Goal: Task Accomplishment & Management: Manage account settings

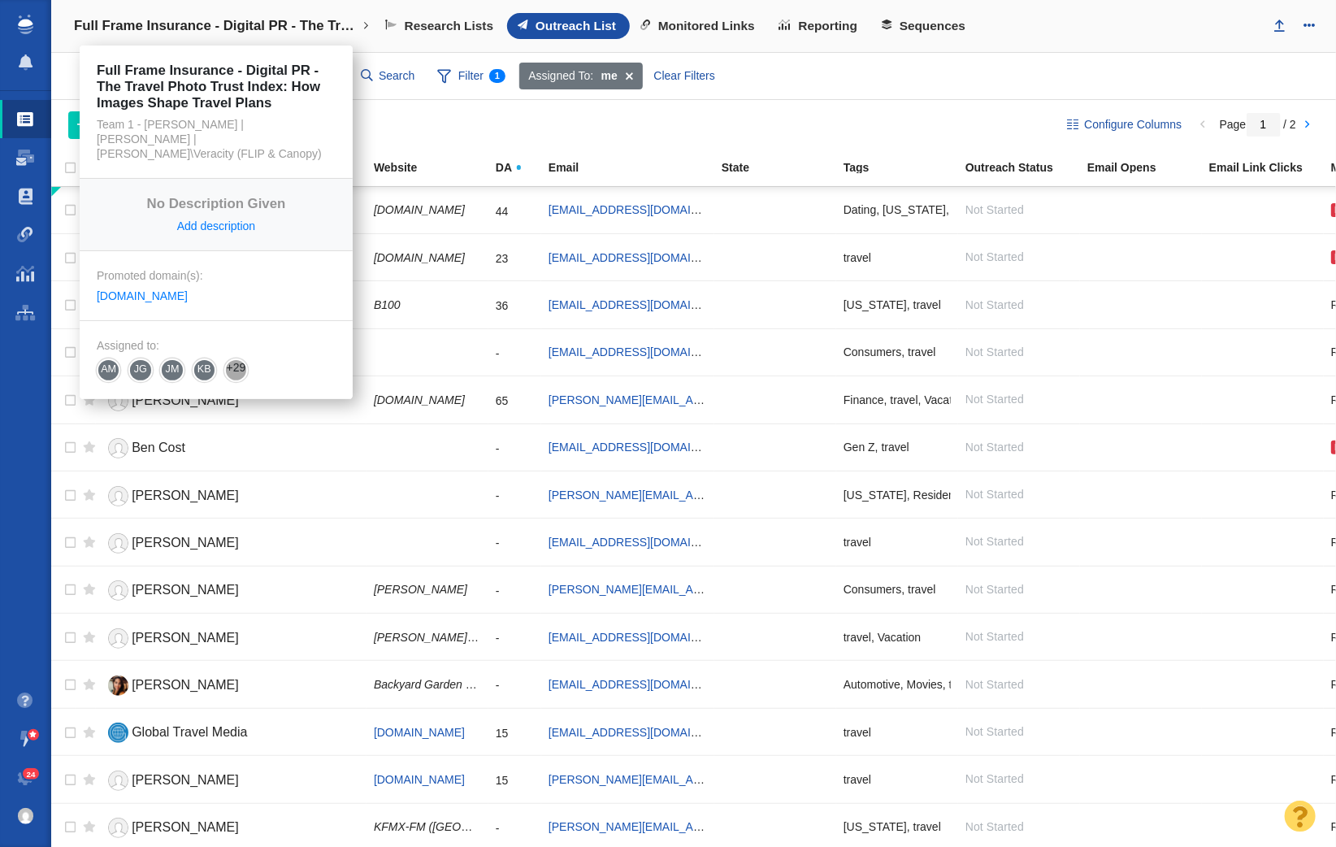
click at [252, 32] on h4 "Full Frame Insurance - Digital PR - The Travel Photo Trust Index: How Images Sh…" at bounding box center [216, 26] width 284 height 16
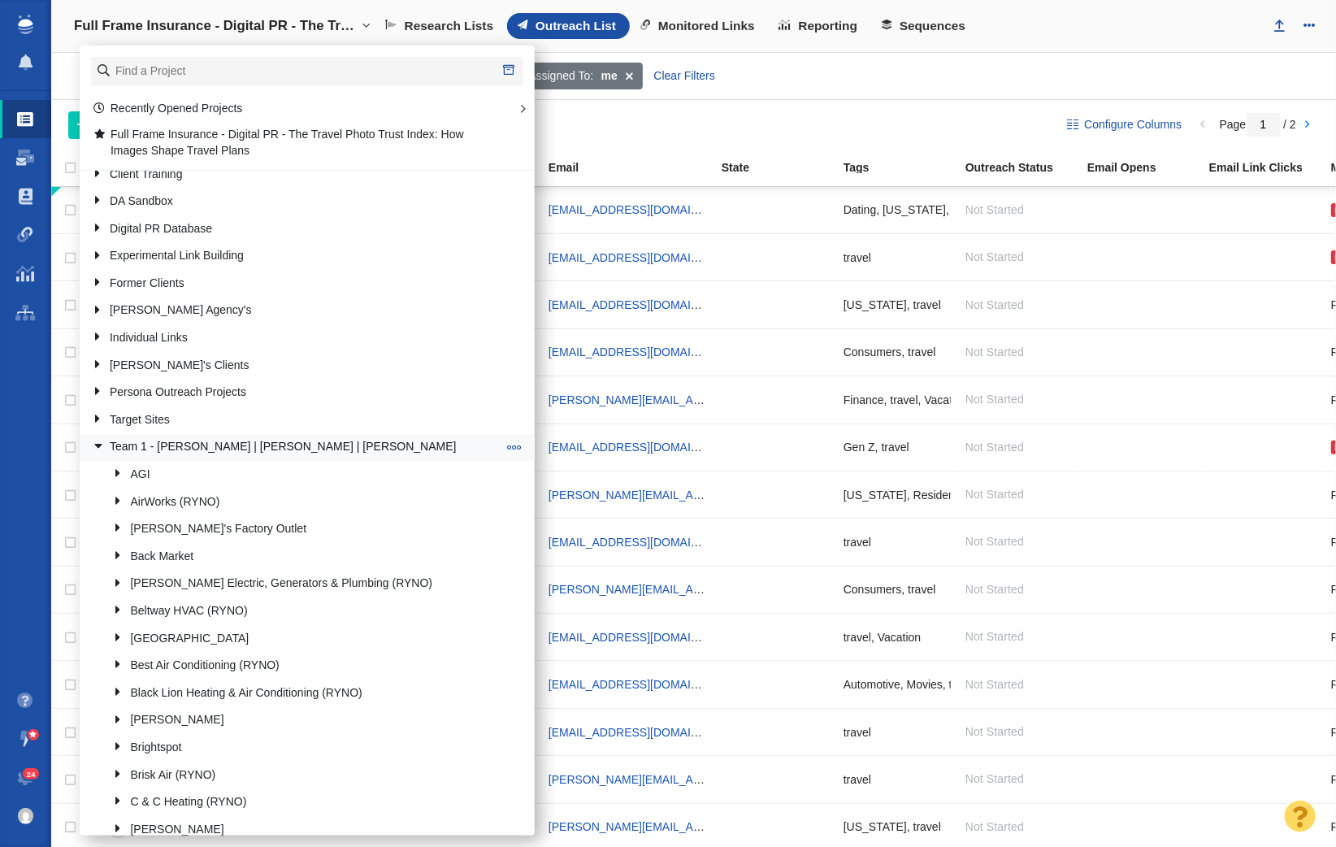
scroll to position [103, 0]
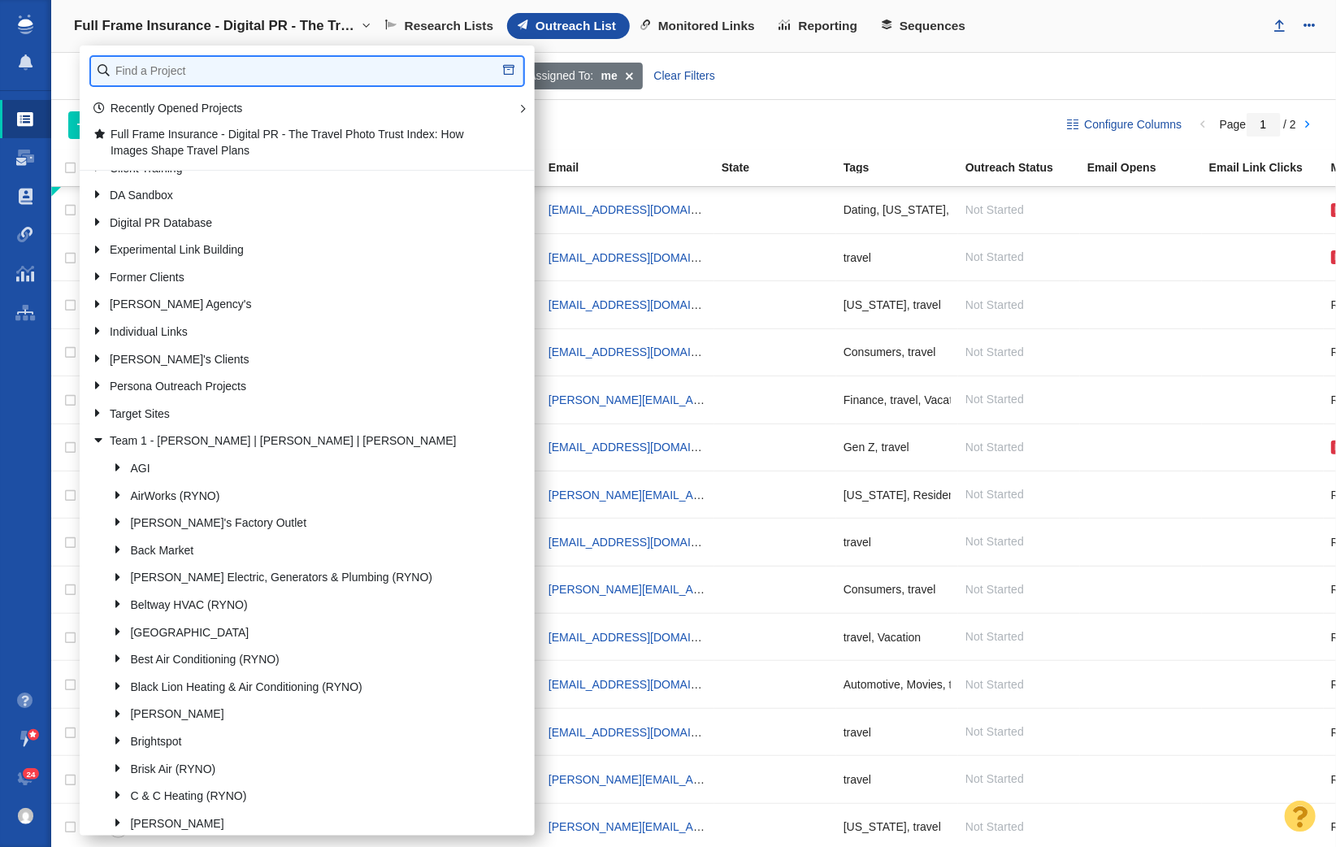
click at [176, 74] on input "text" at bounding box center [307, 71] width 432 height 28
type input "retrospec"
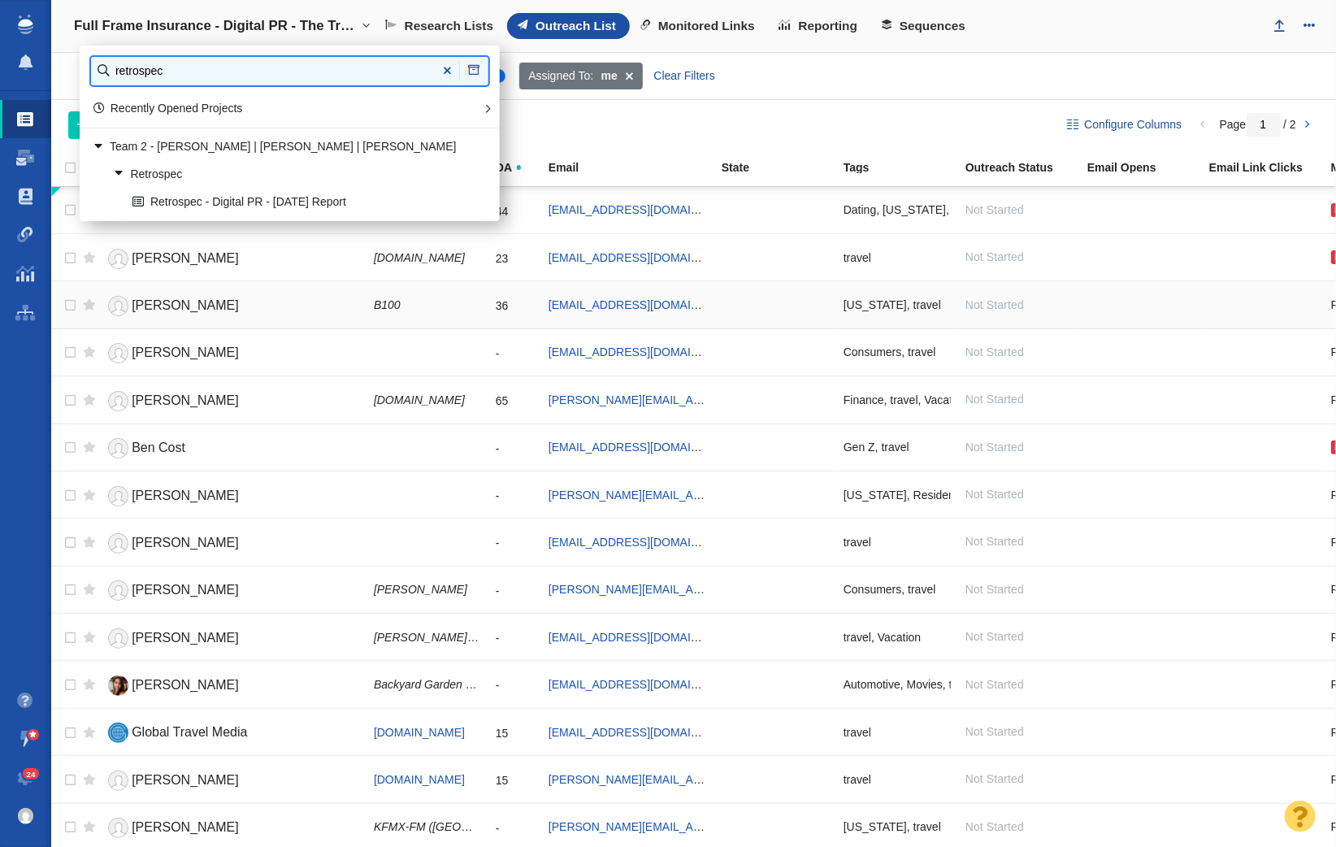
scroll to position [0, 0]
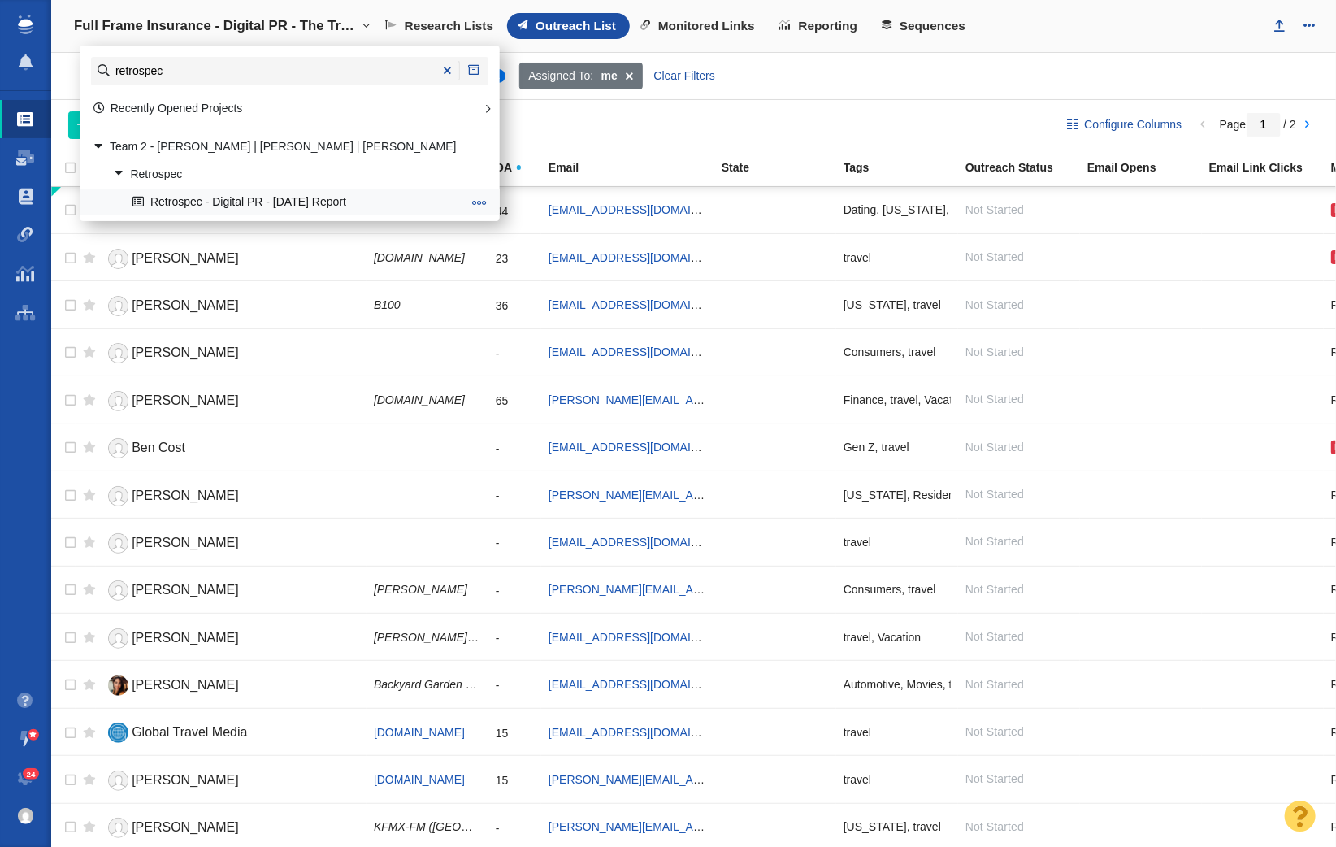
click at [267, 197] on link "Retrospec - Digital PR - [DATE] Report" at bounding box center [297, 201] width 338 height 25
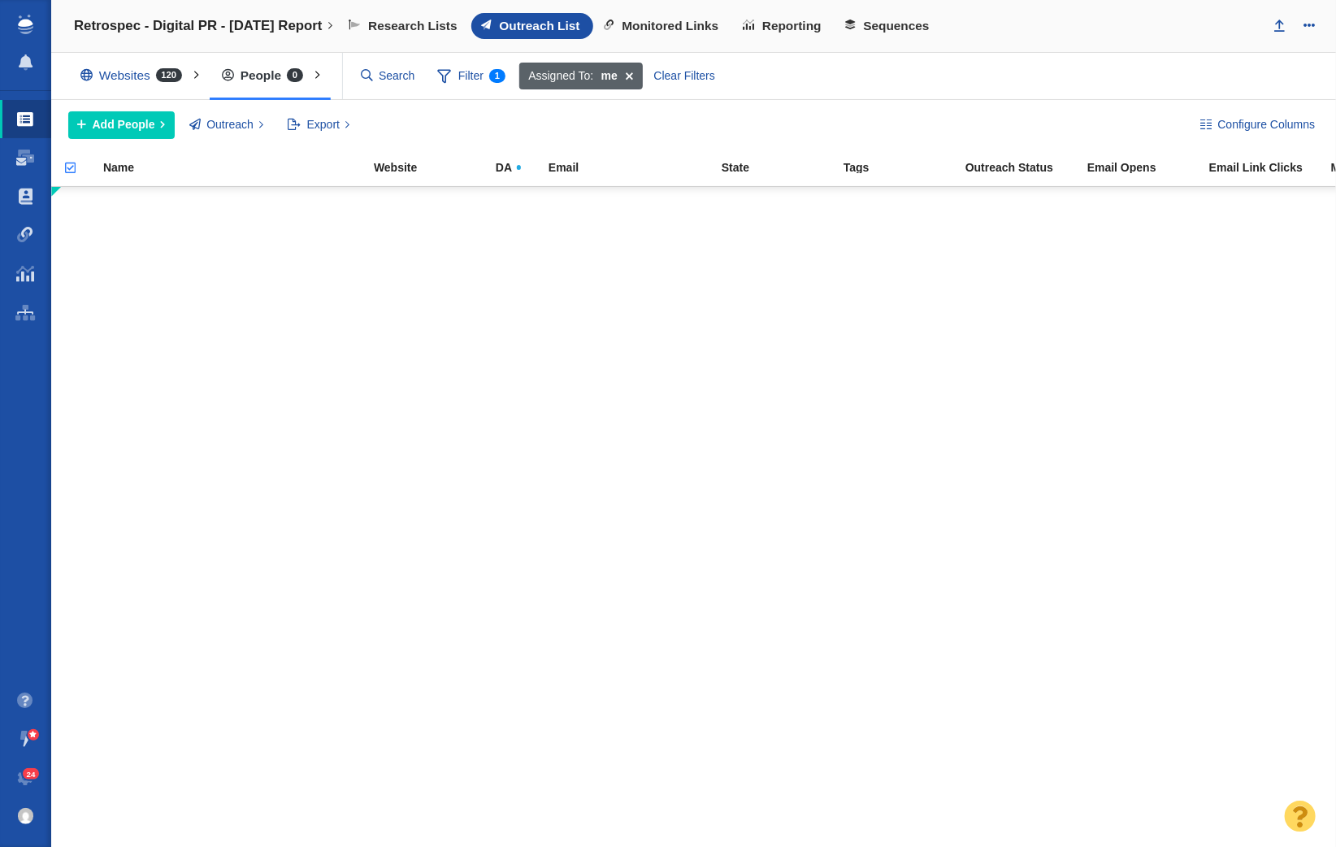
click at [621, 72] on span at bounding box center [629, 77] width 25 height 28
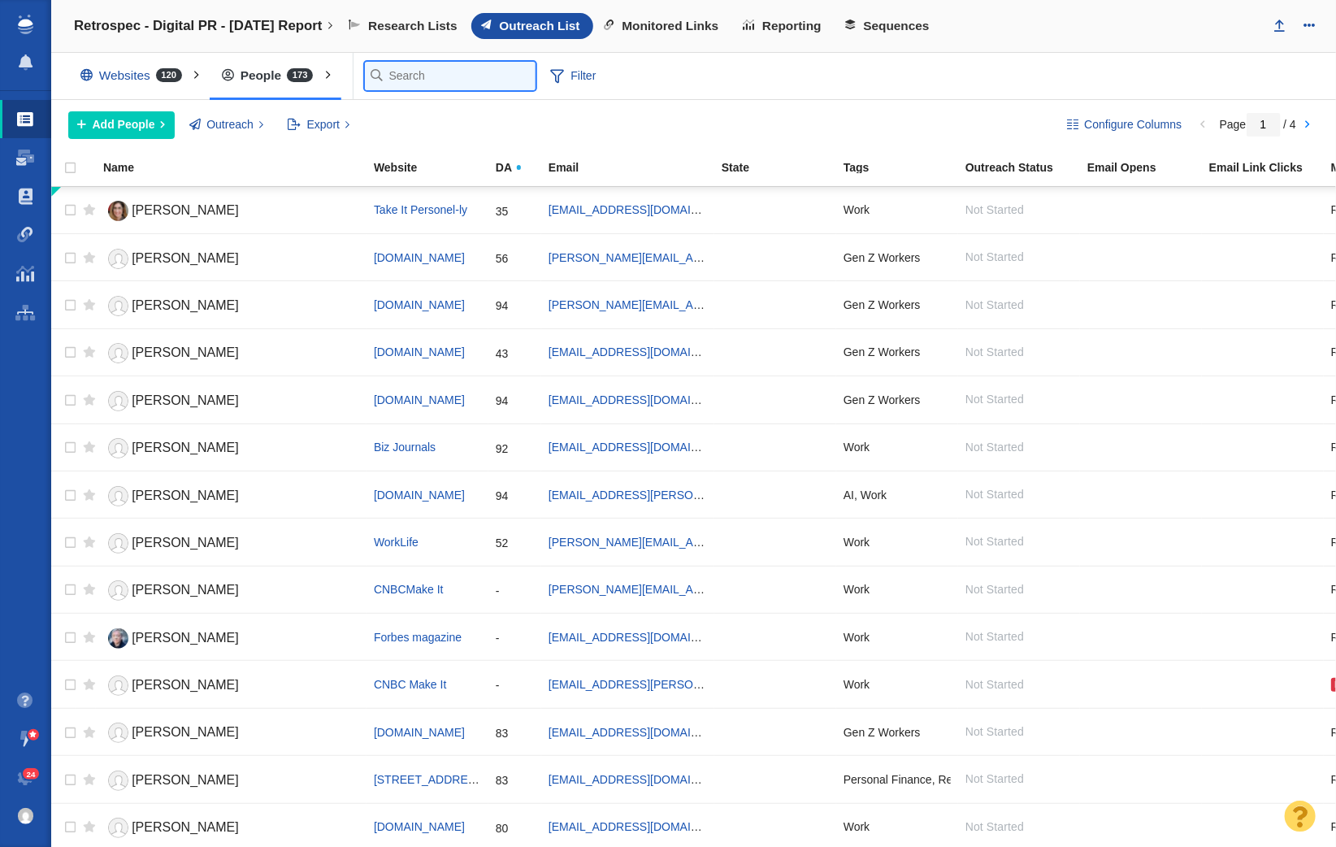
click at [409, 80] on input "text" at bounding box center [450, 76] width 171 height 28
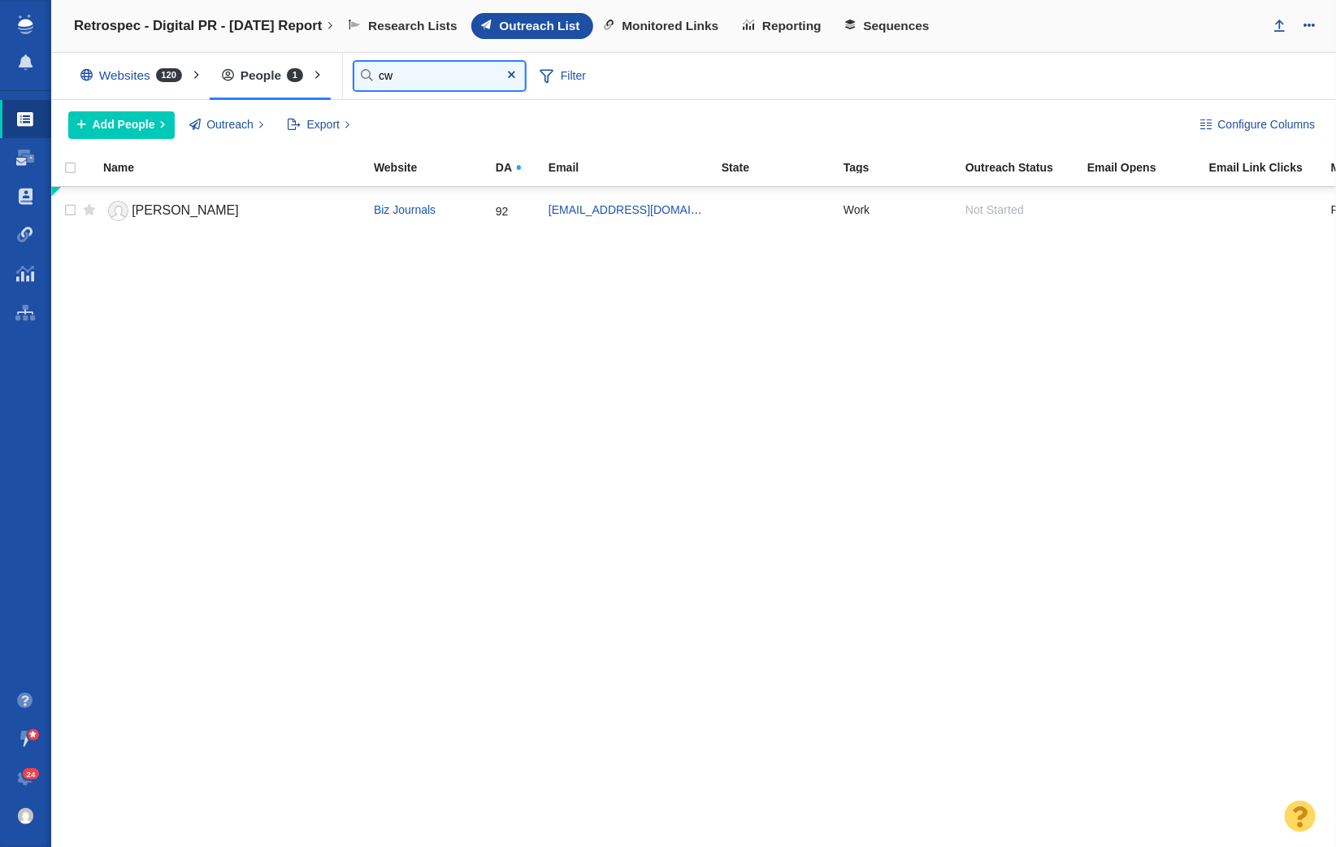
type input "c"
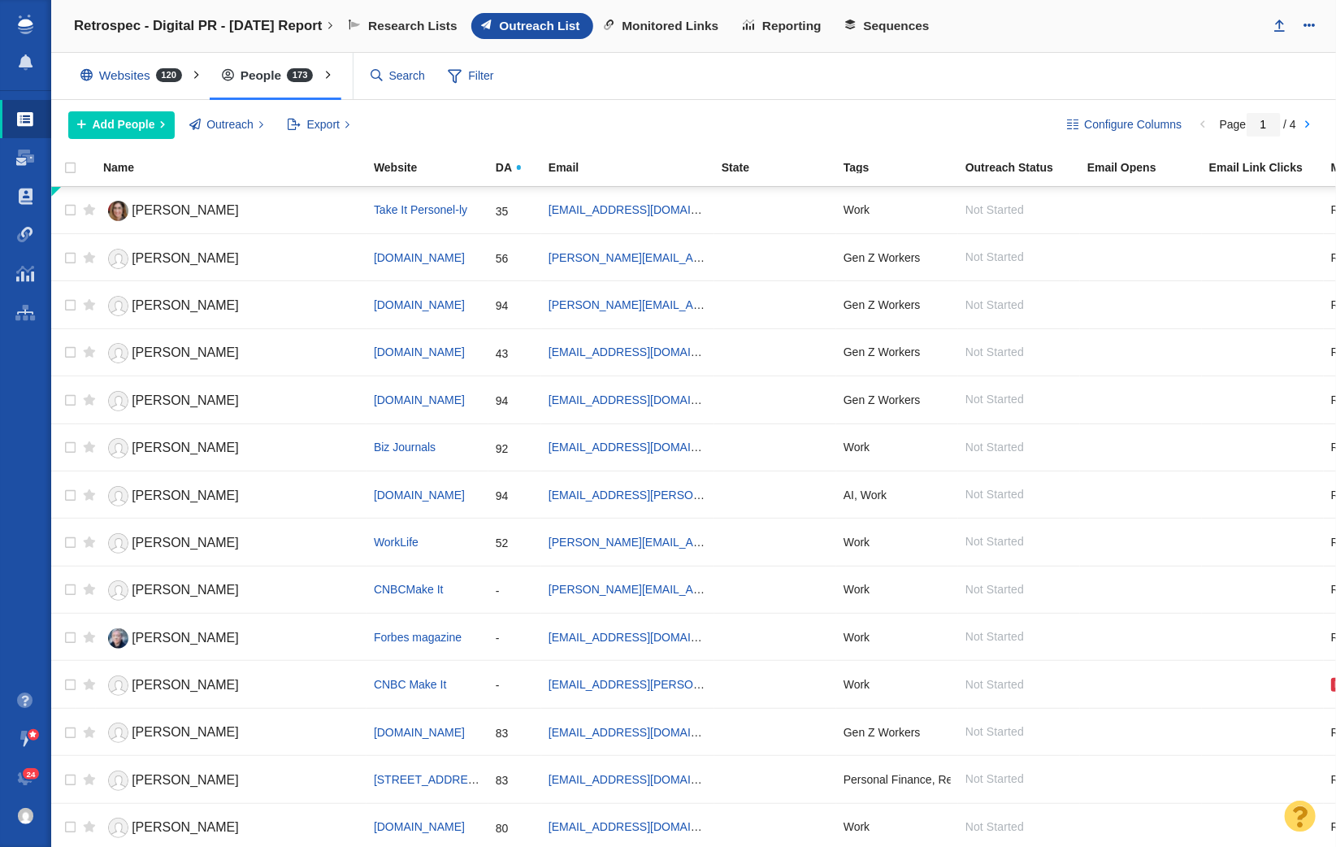
click at [151, 80] on div "Websites 120" at bounding box center [134, 75] width 133 height 37
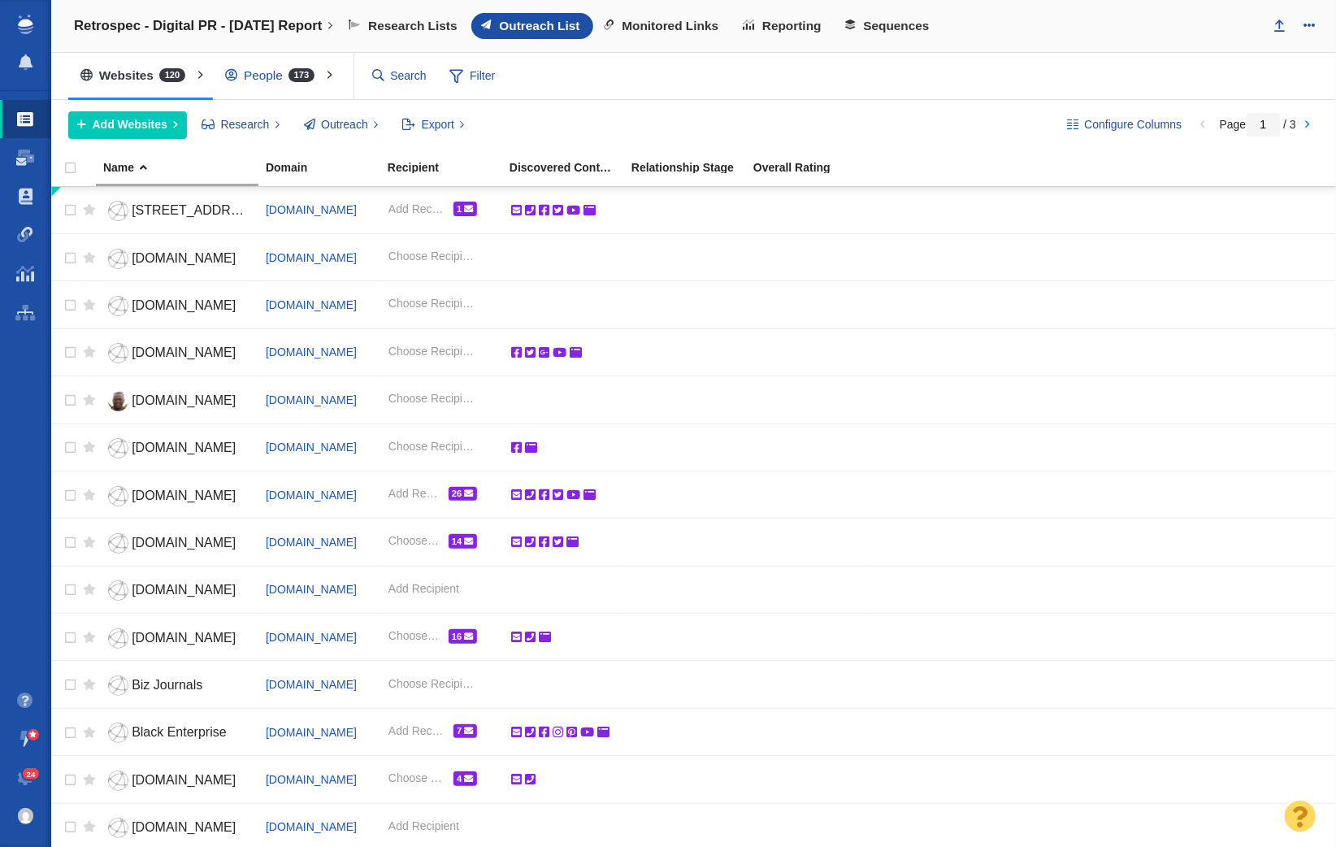
click at [291, 80] on span "173" at bounding box center [302, 75] width 26 height 14
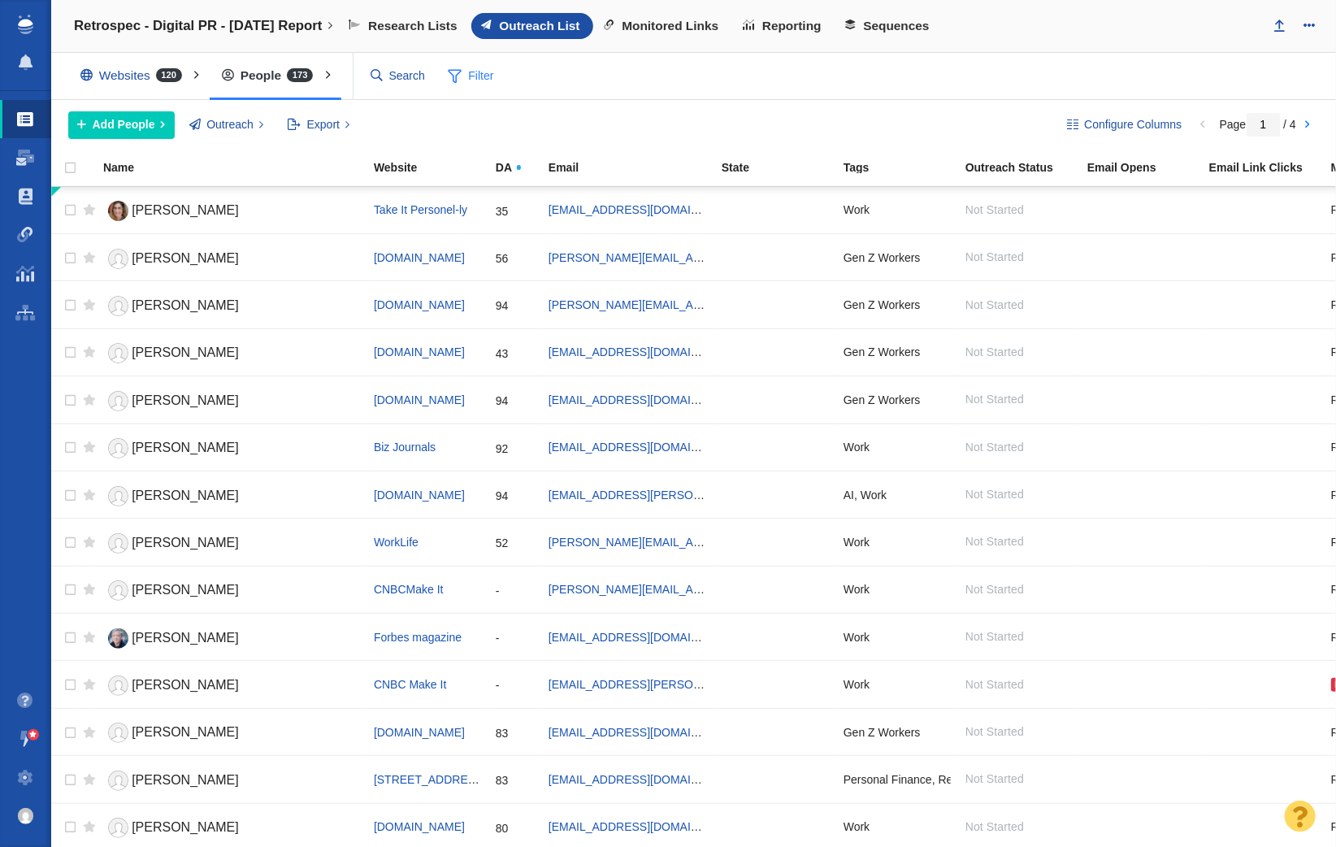
click at [485, 76] on span "Filter" at bounding box center [471, 76] width 65 height 31
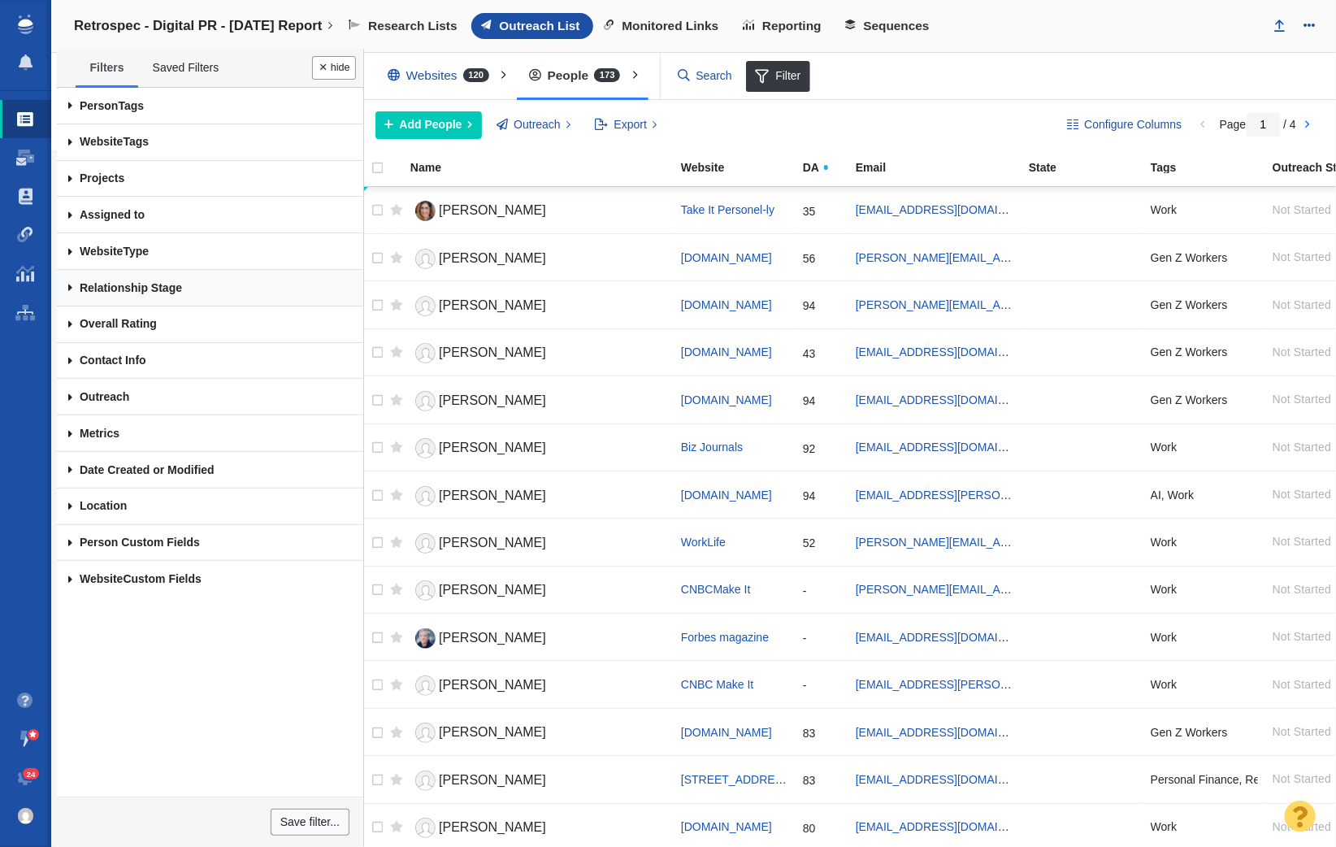
click at [165, 290] on link "Relationship Stage" at bounding box center [210, 288] width 306 height 37
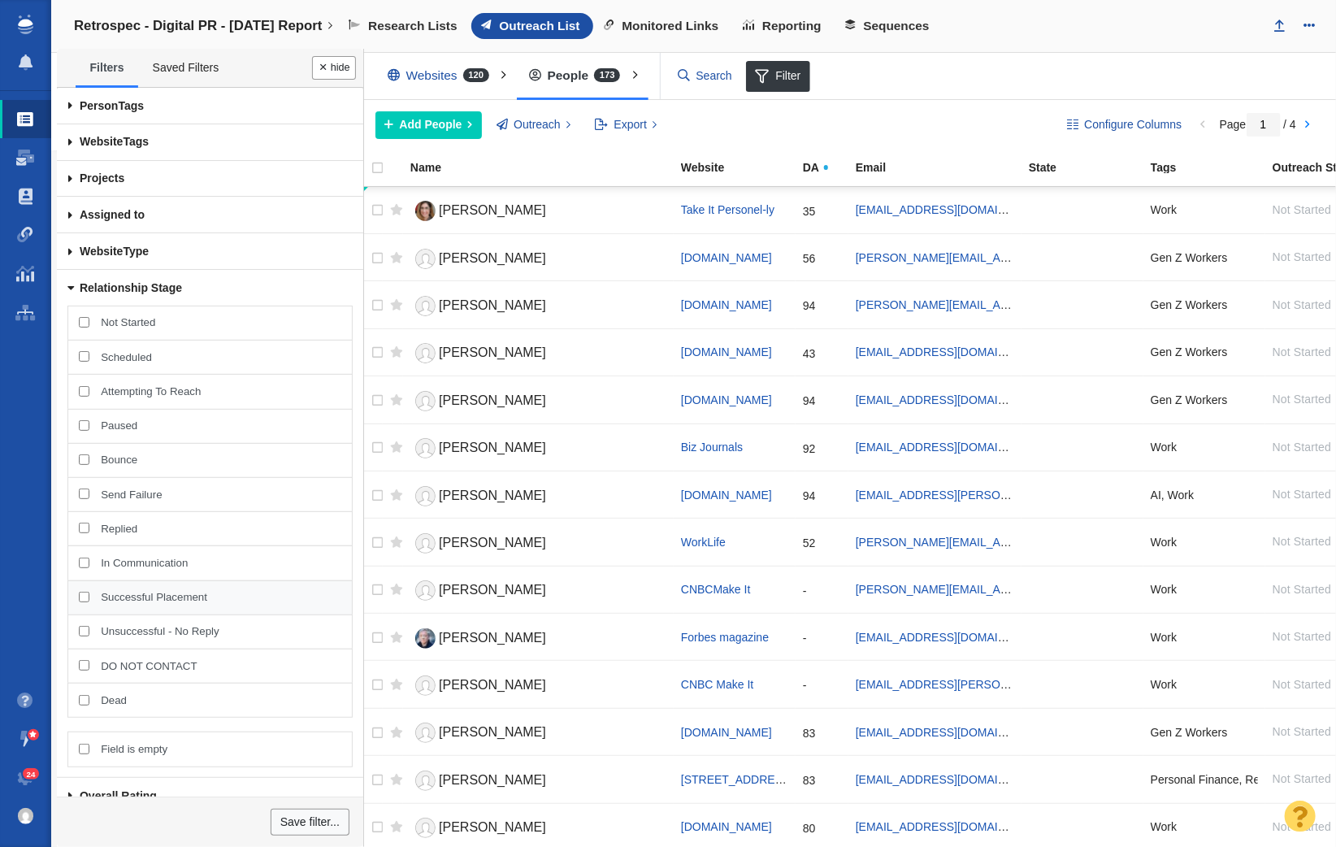
click at [176, 583] on div "Successful Placement" at bounding box center [209, 597] width 284 height 35
click at [89, 592] on input "Successful Placement" at bounding box center [84, 597] width 11 height 11
checkbox input "true"
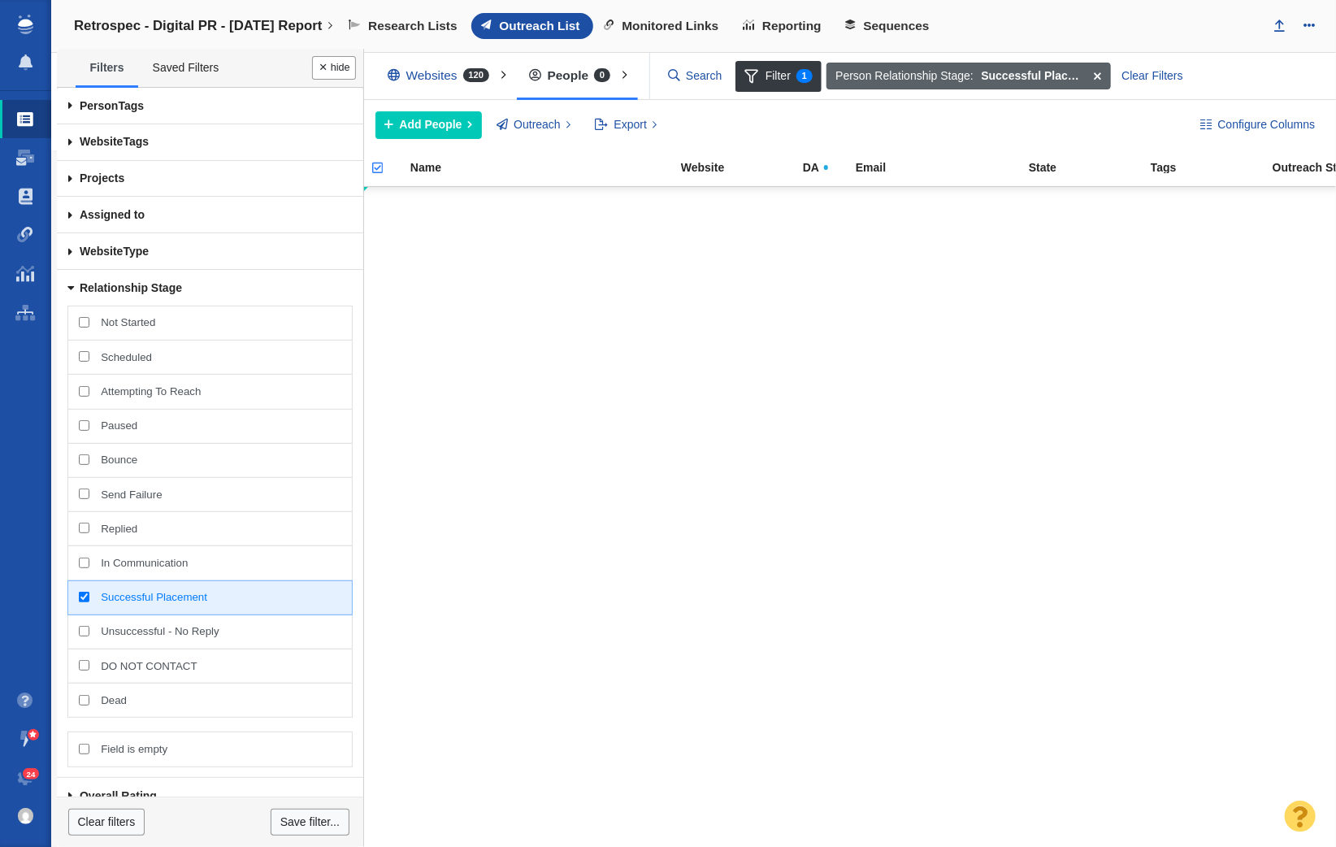
click at [1096, 74] on span at bounding box center [1097, 77] width 25 height 28
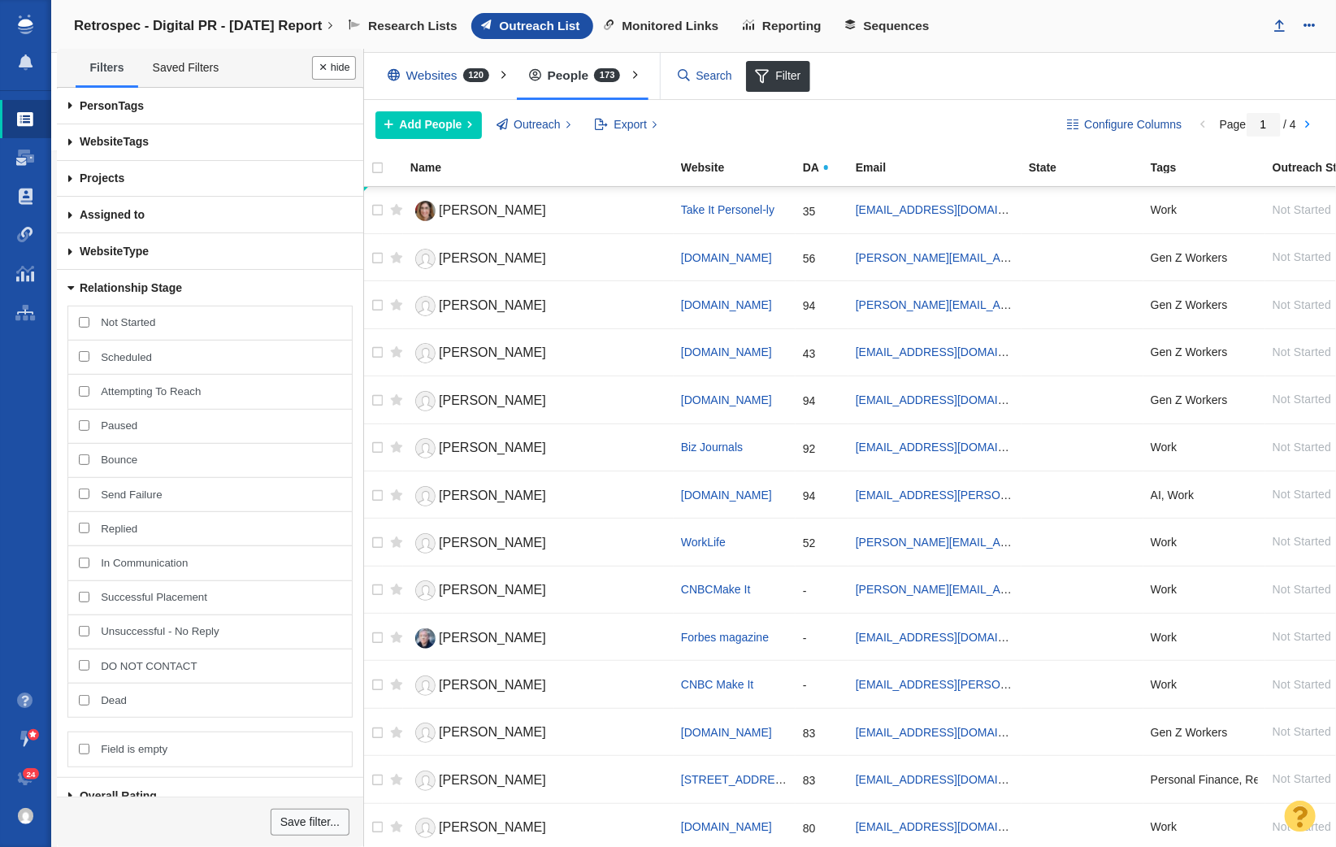
click at [192, 289] on link "Relationship Stage" at bounding box center [210, 288] width 306 height 37
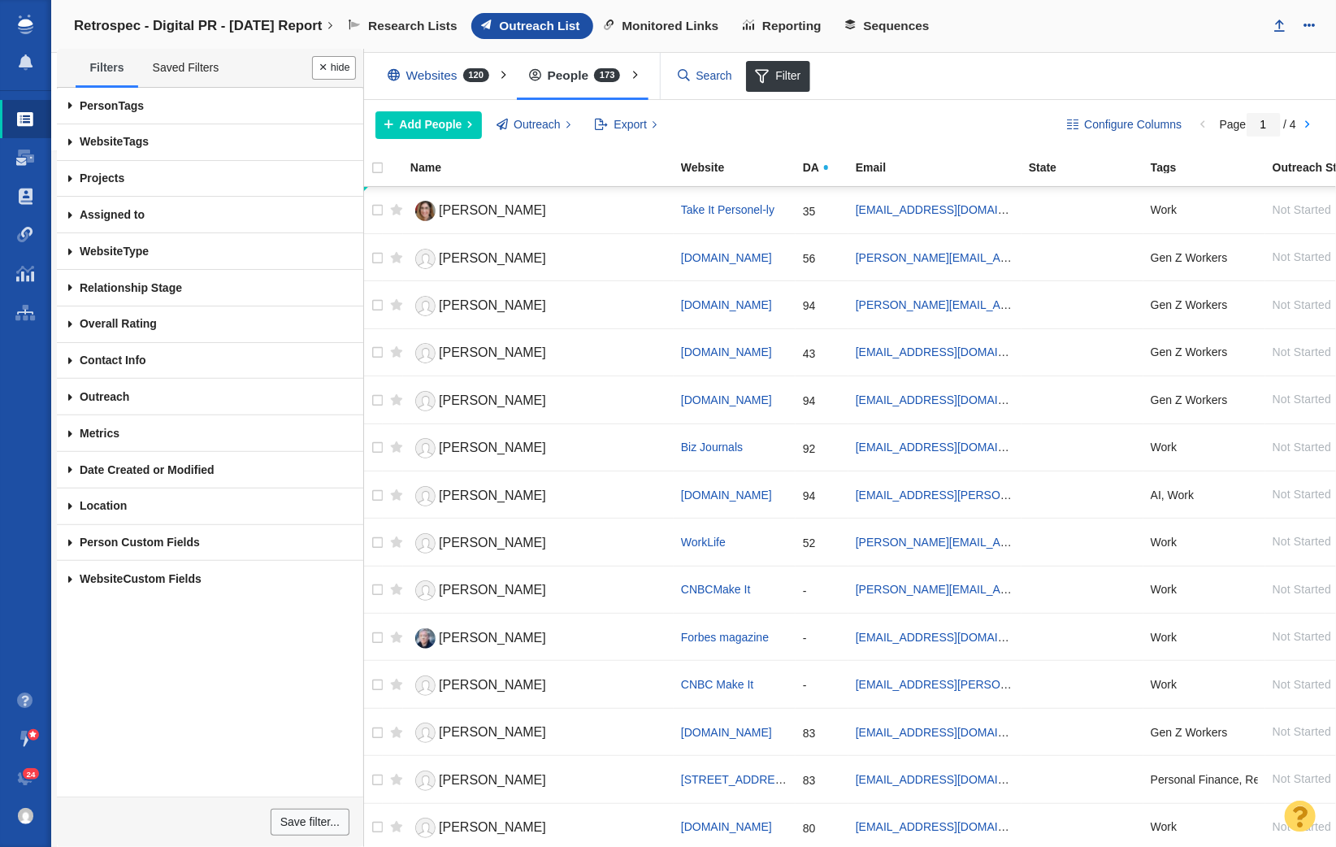
click at [471, 78] on span "120" at bounding box center [476, 75] width 26 height 14
click at [340, 68] on div at bounding box center [668, 423] width 1336 height 847
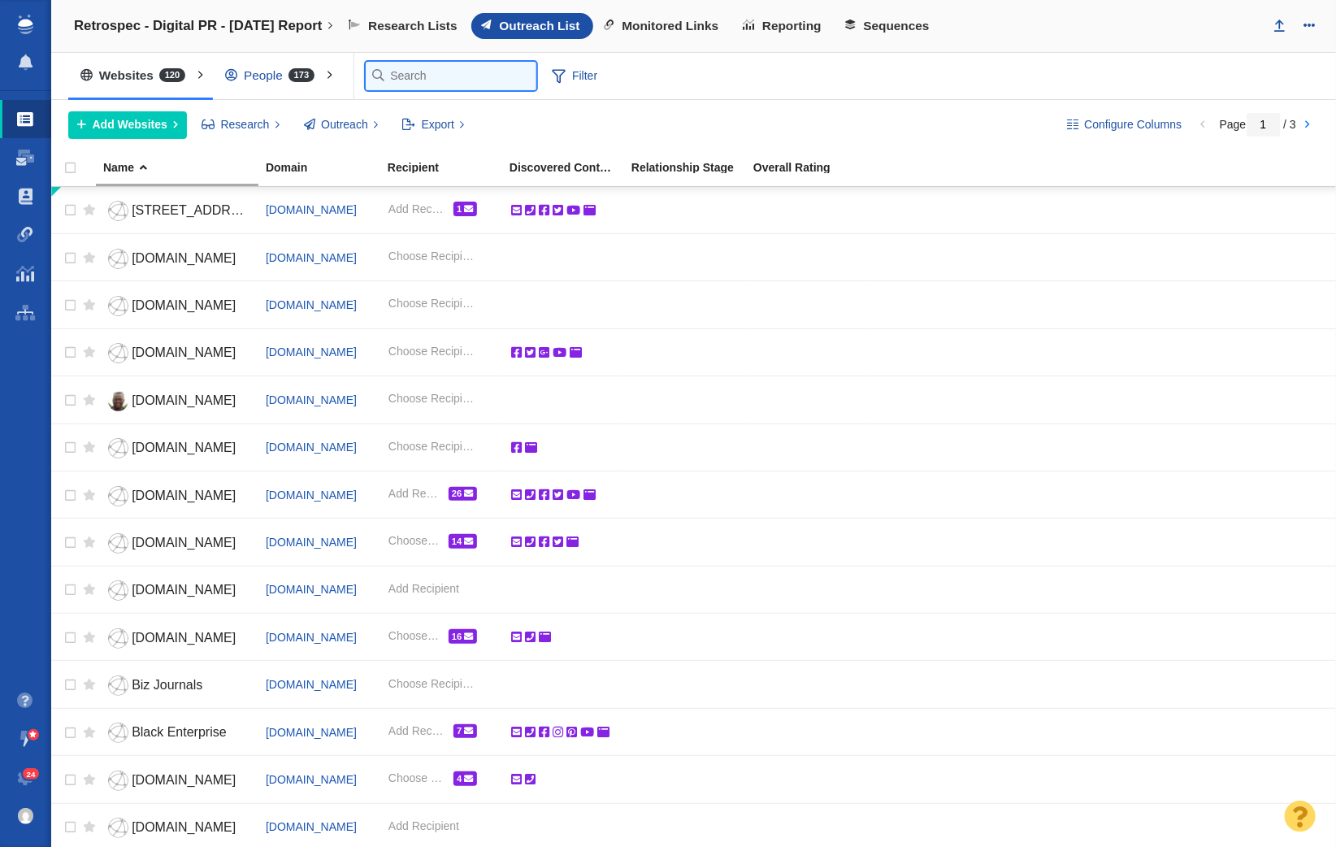
click at [393, 75] on input "text" at bounding box center [451, 76] width 171 height 28
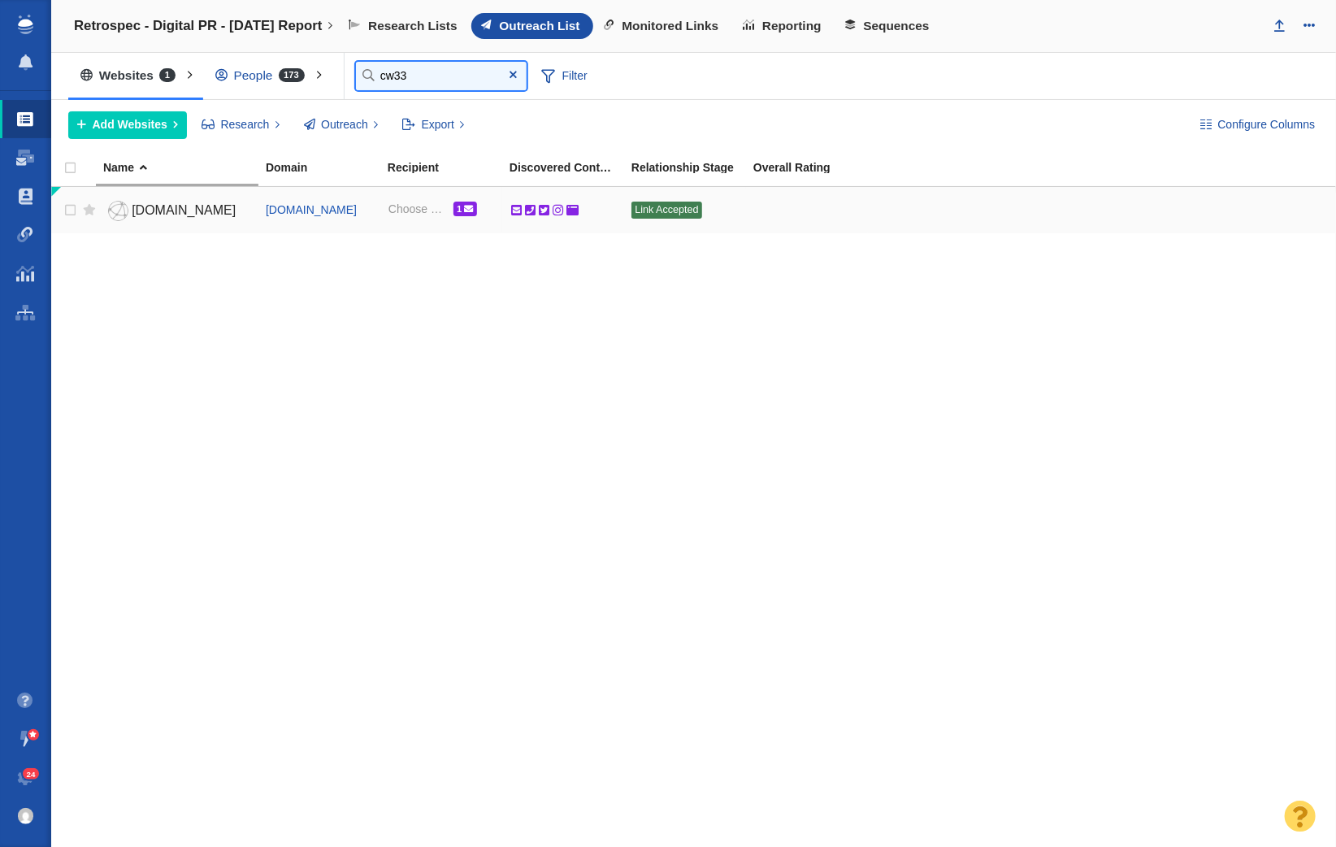
type input "cw33"
click at [142, 203] on span "[DOMAIN_NAME]" at bounding box center [184, 210] width 104 height 14
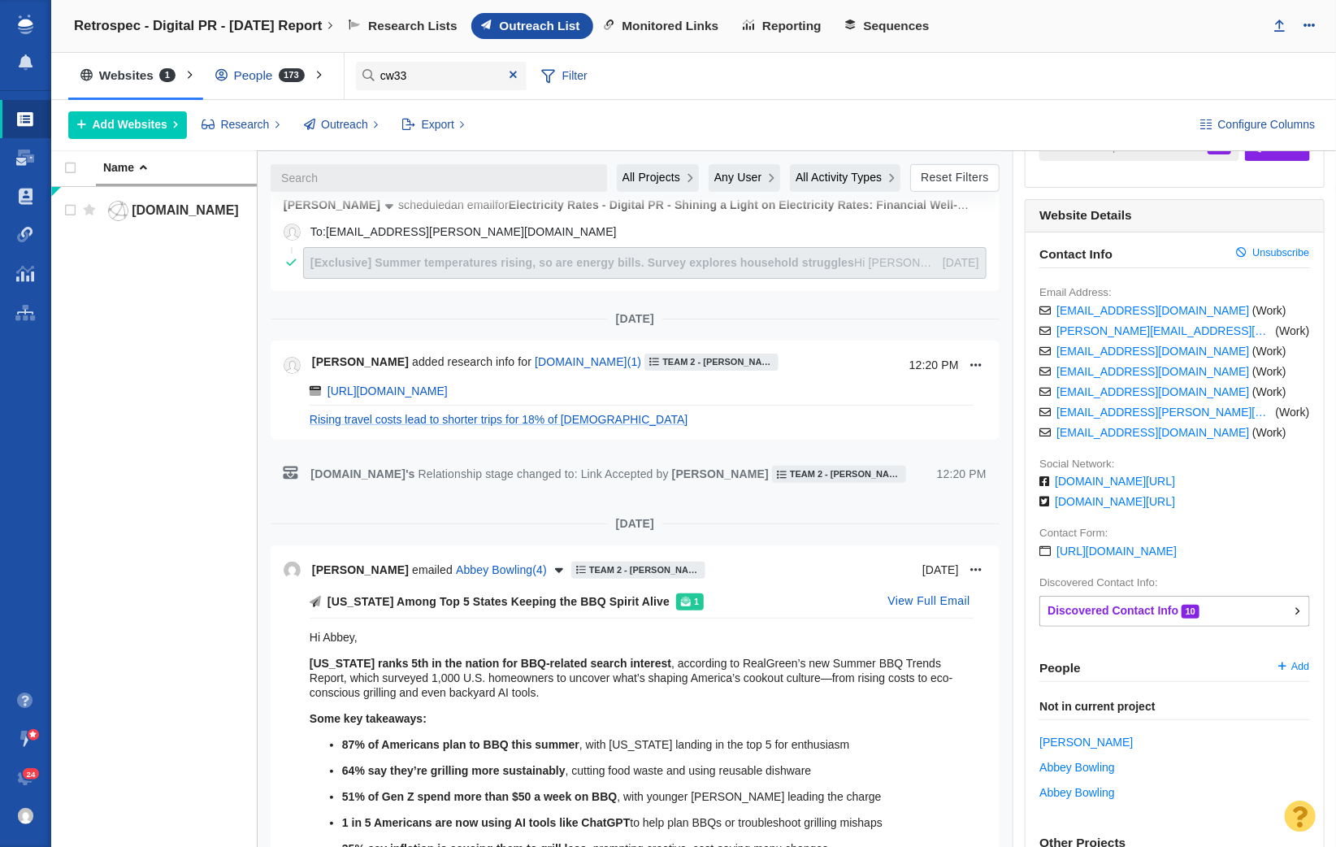
scroll to position [124, 0]
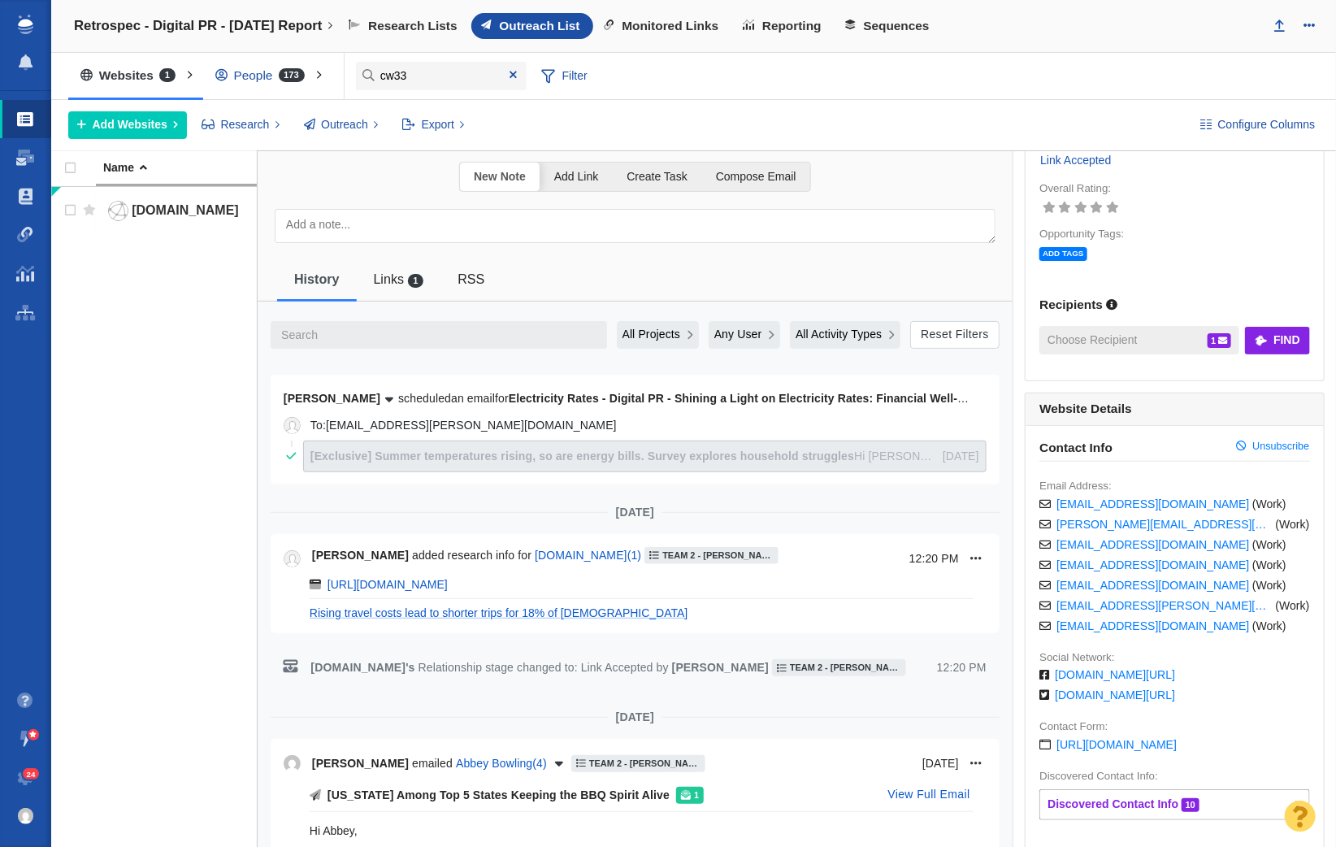
click at [667, 331] on span "All Projects" at bounding box center [652, 334] width 59 height 17
click at [677, 390] on span "Current Project" at bounding box center [669, 397] width 78 height 17
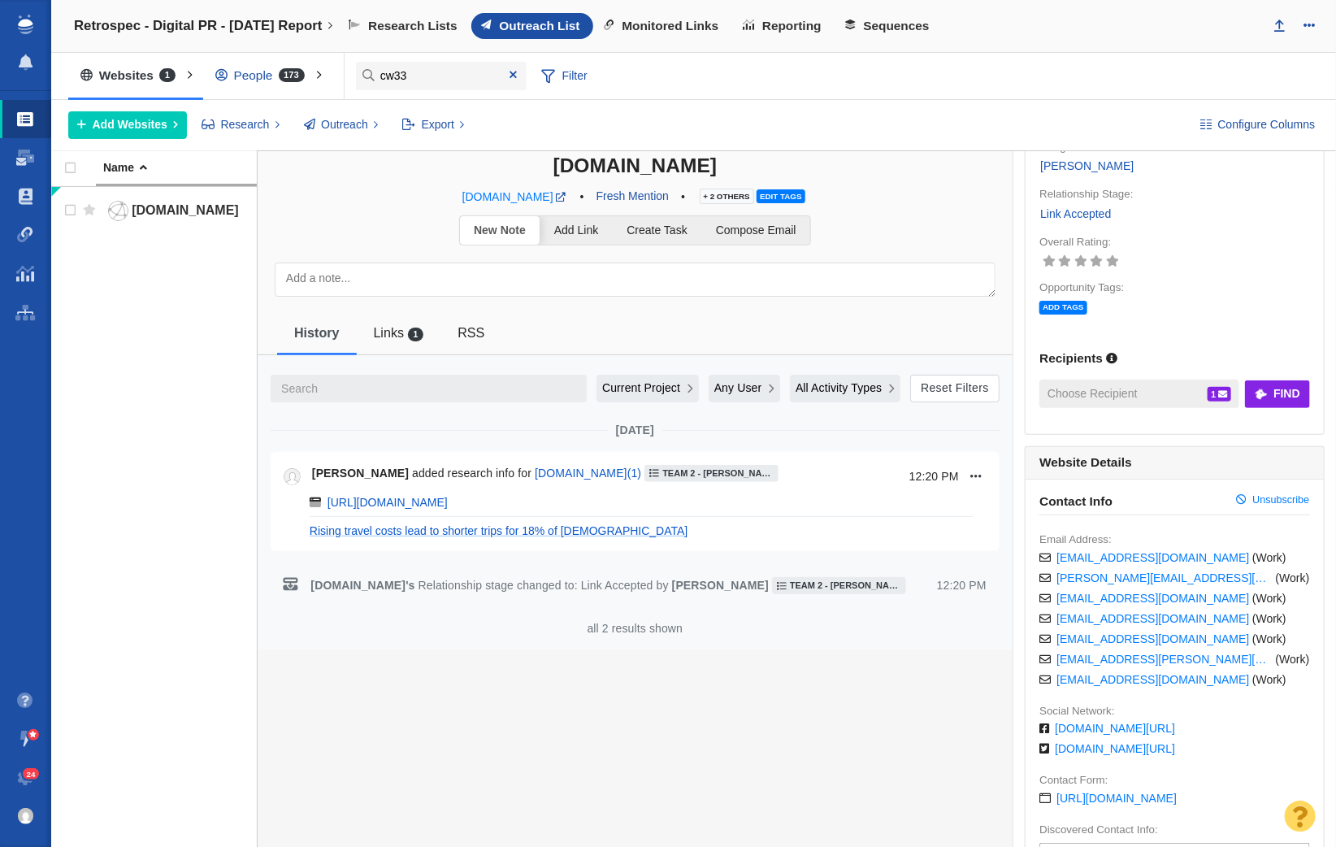
scroll to position [0, 0]
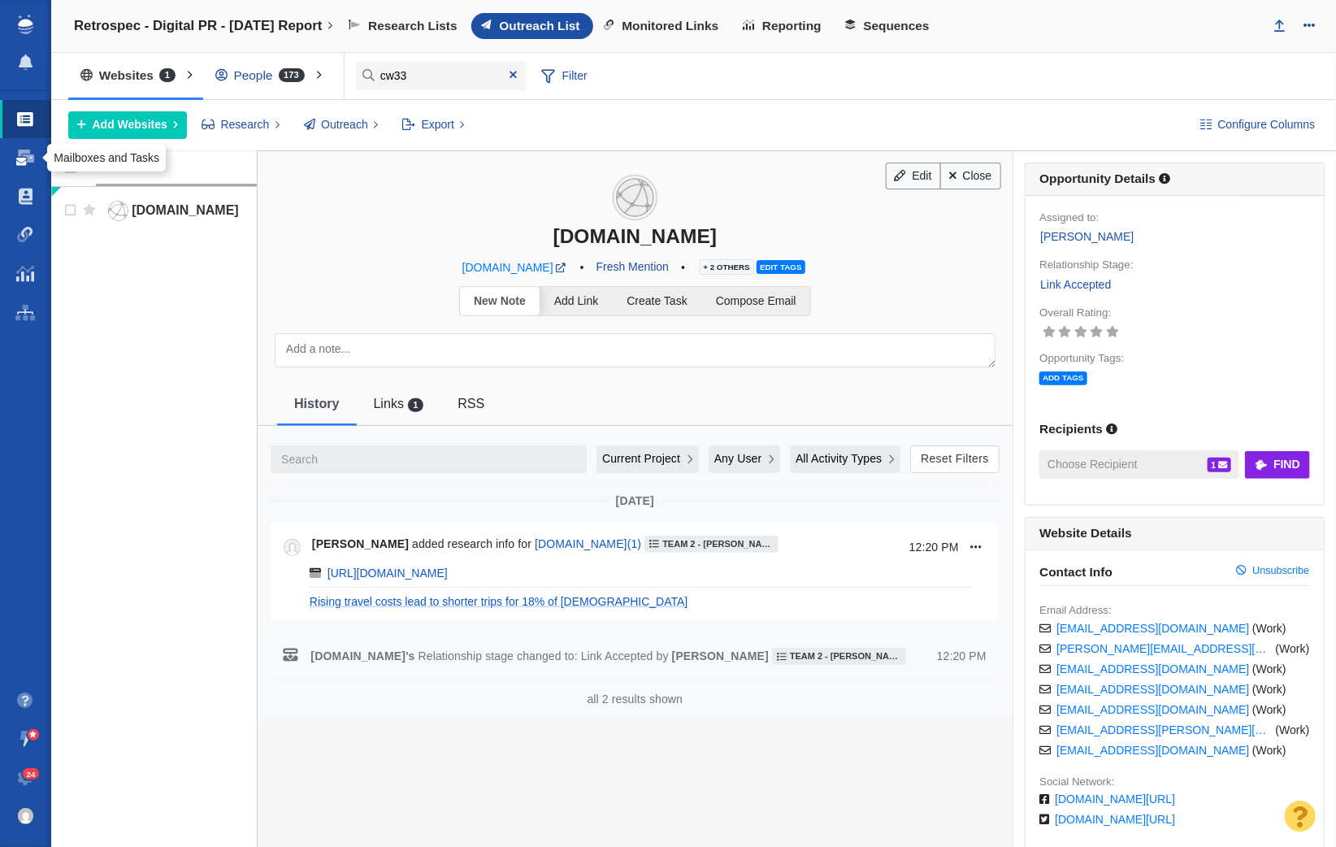
click at [28, 155] on span at bounding box center [26, 158] width 18 height 16
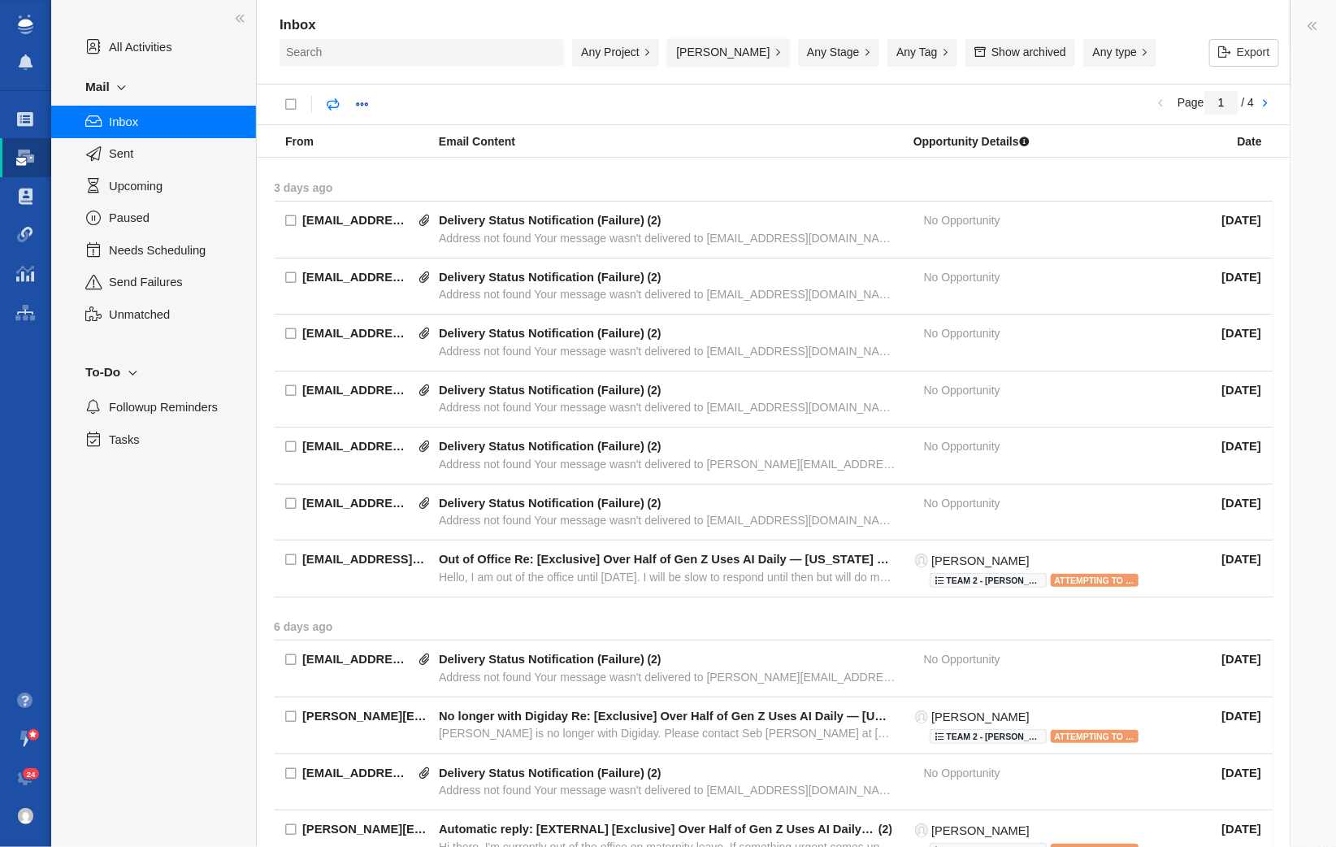
click at [708, 47] on button "Taylor Raymond" at bounding box center [728, 53] width 123 height 28
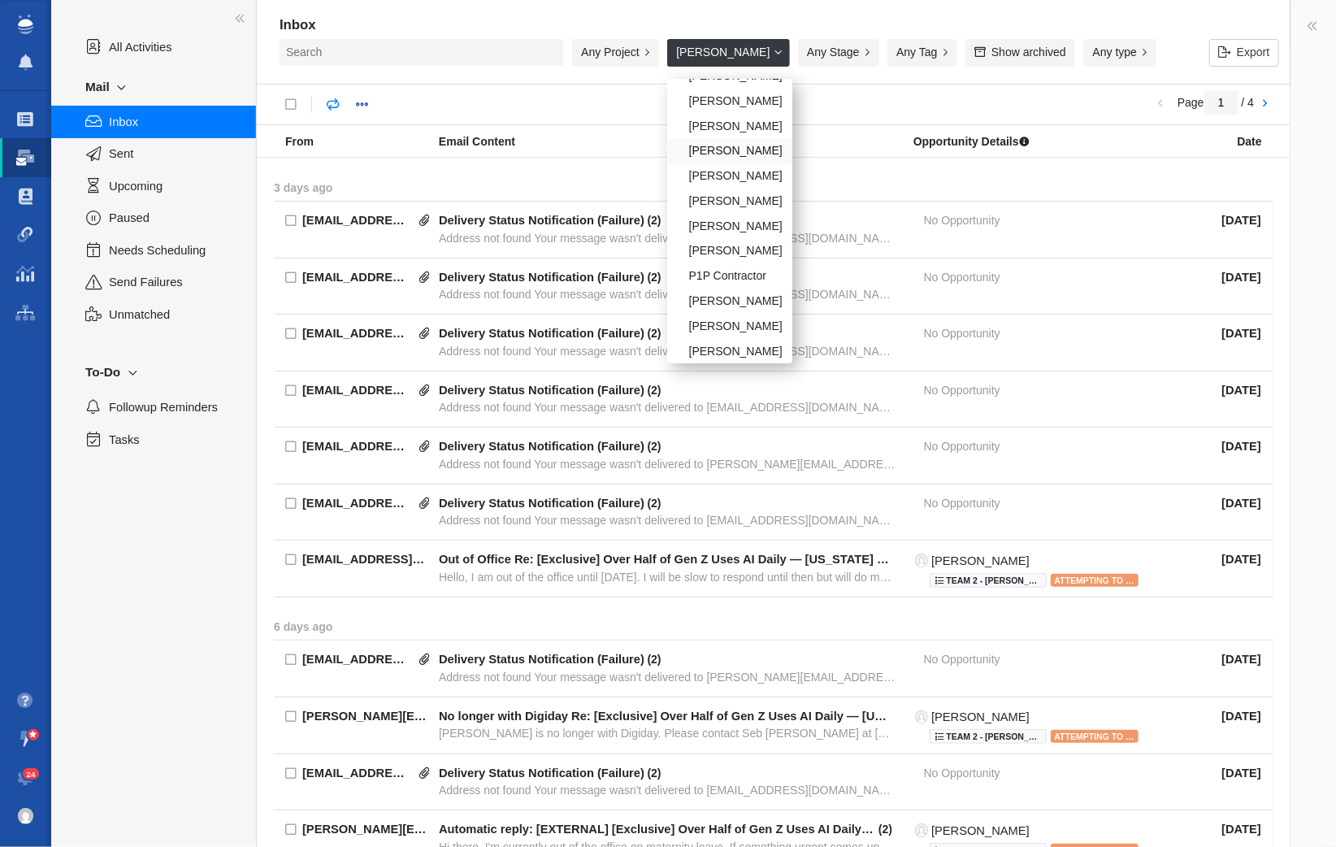
scroll to position [115, 0]
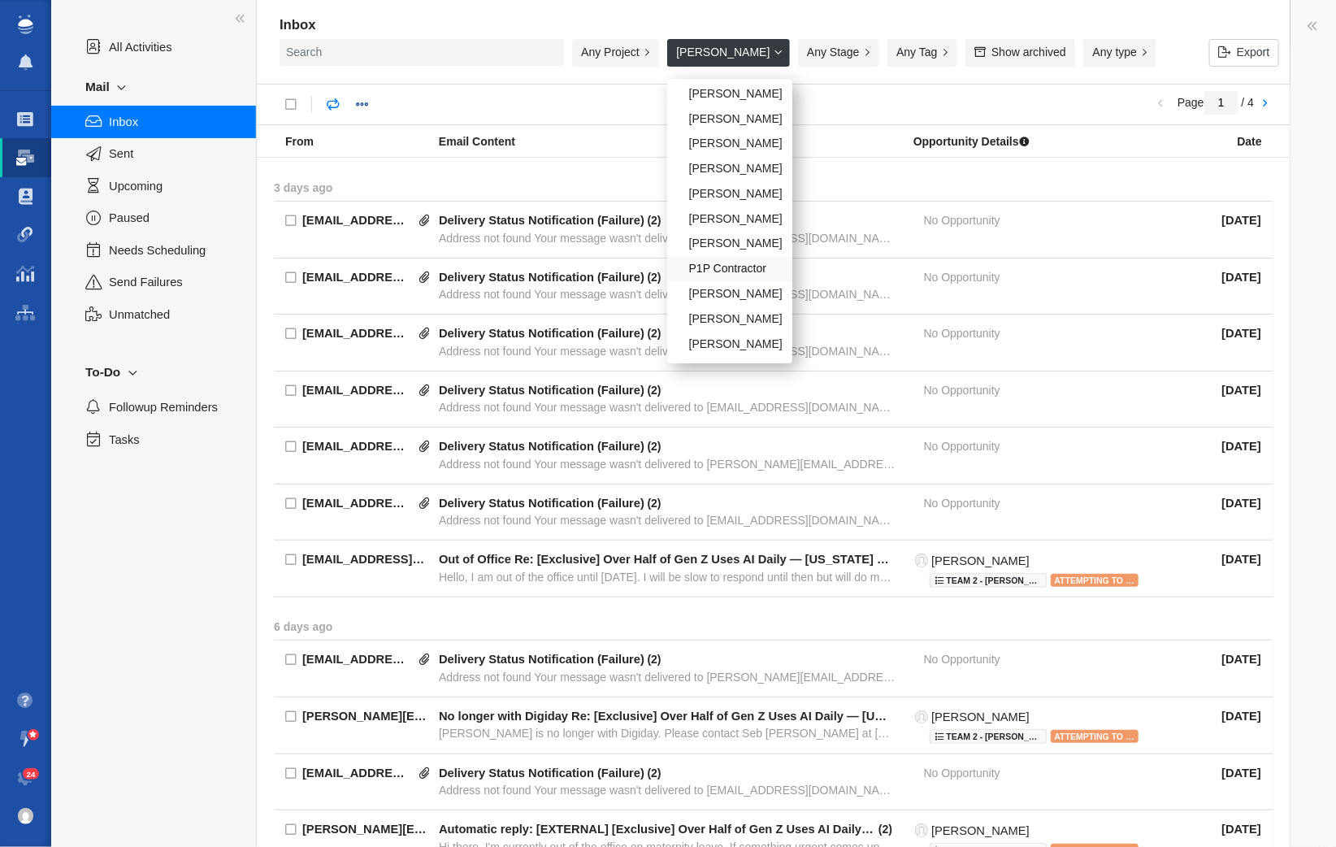
click at [742, 267] on div "P1P Contractor" at bounding box center [729, 269] width 125 height 25
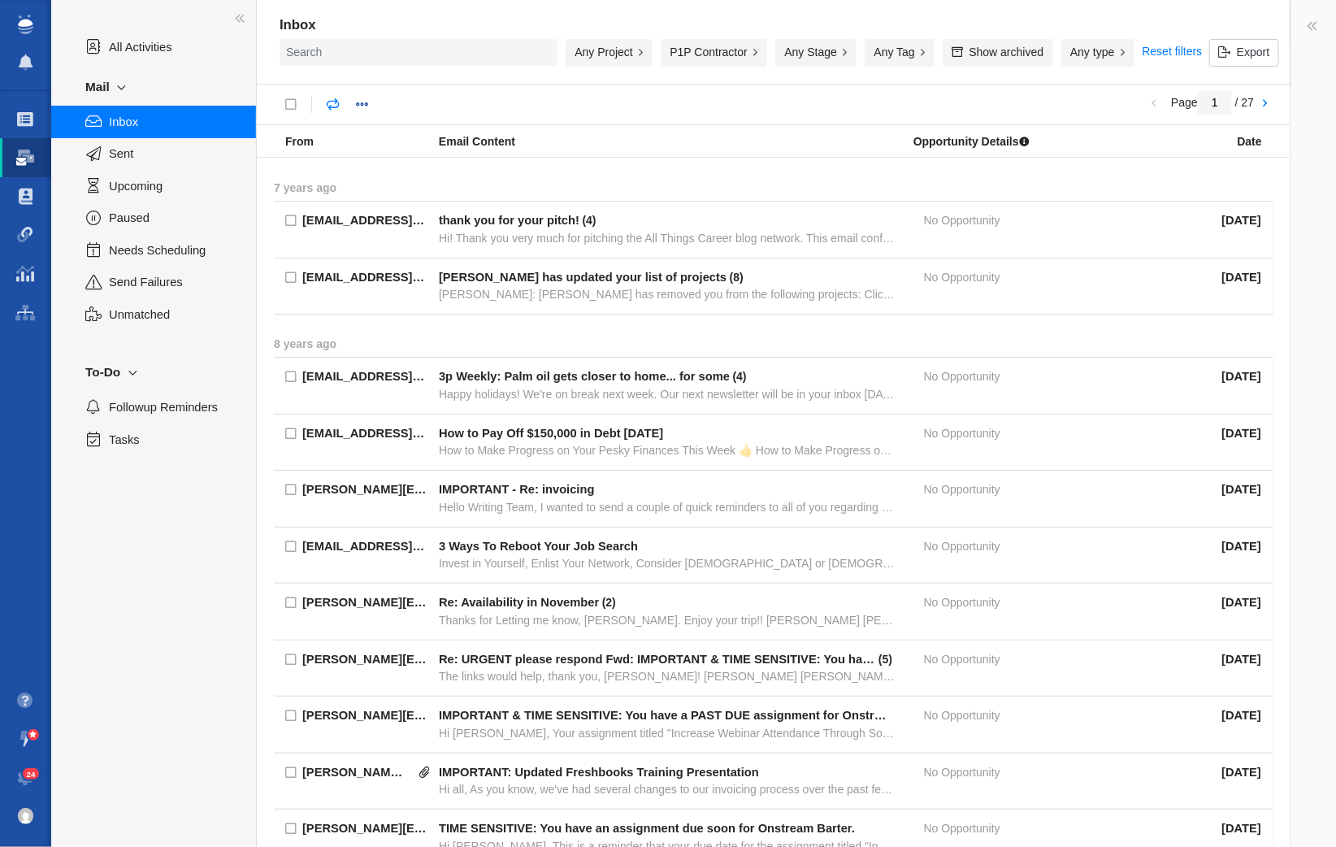
click at [639, 47] on div "Any Project" at bounding box center [609, 53] width 87 height 28
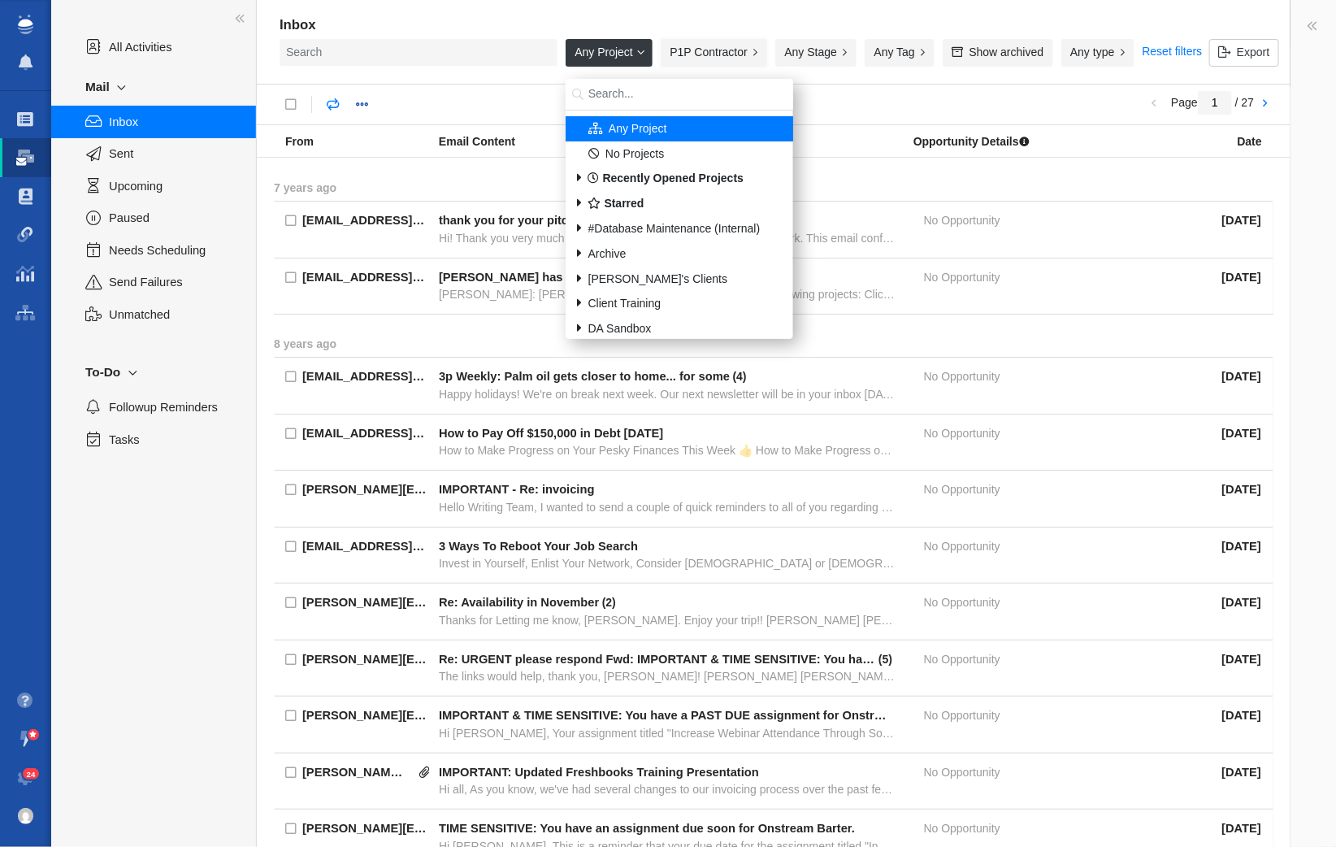
click at [726, 48] on button "P1P Contractor" at bounding box center [714, 53] width 106 height 28
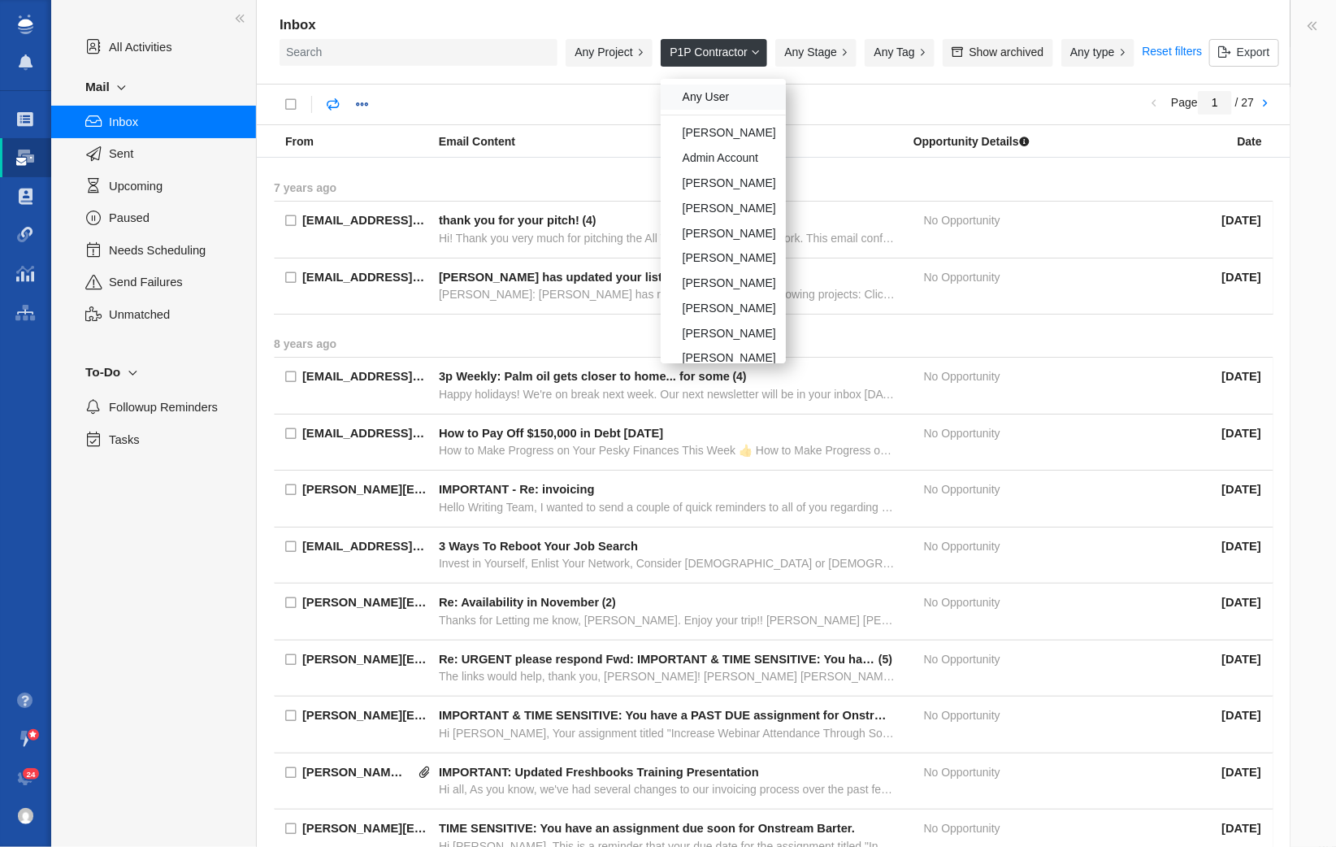
click at [706, 103] on div "Any User" at bounding box center [723, 97] width 125 height 25
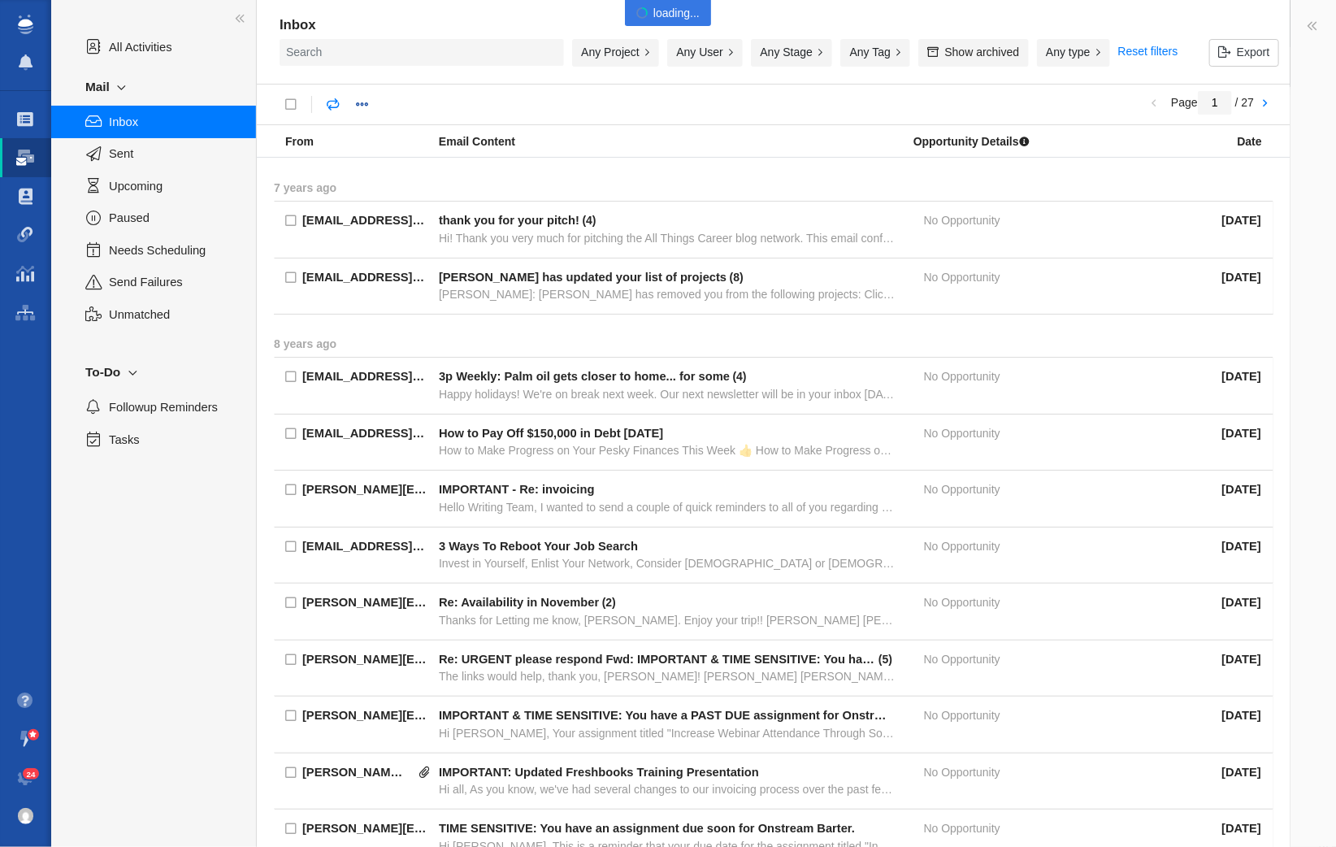
click at [631, 44] on div "Any Project" at bounding box center [615, 53] width 87 height 28
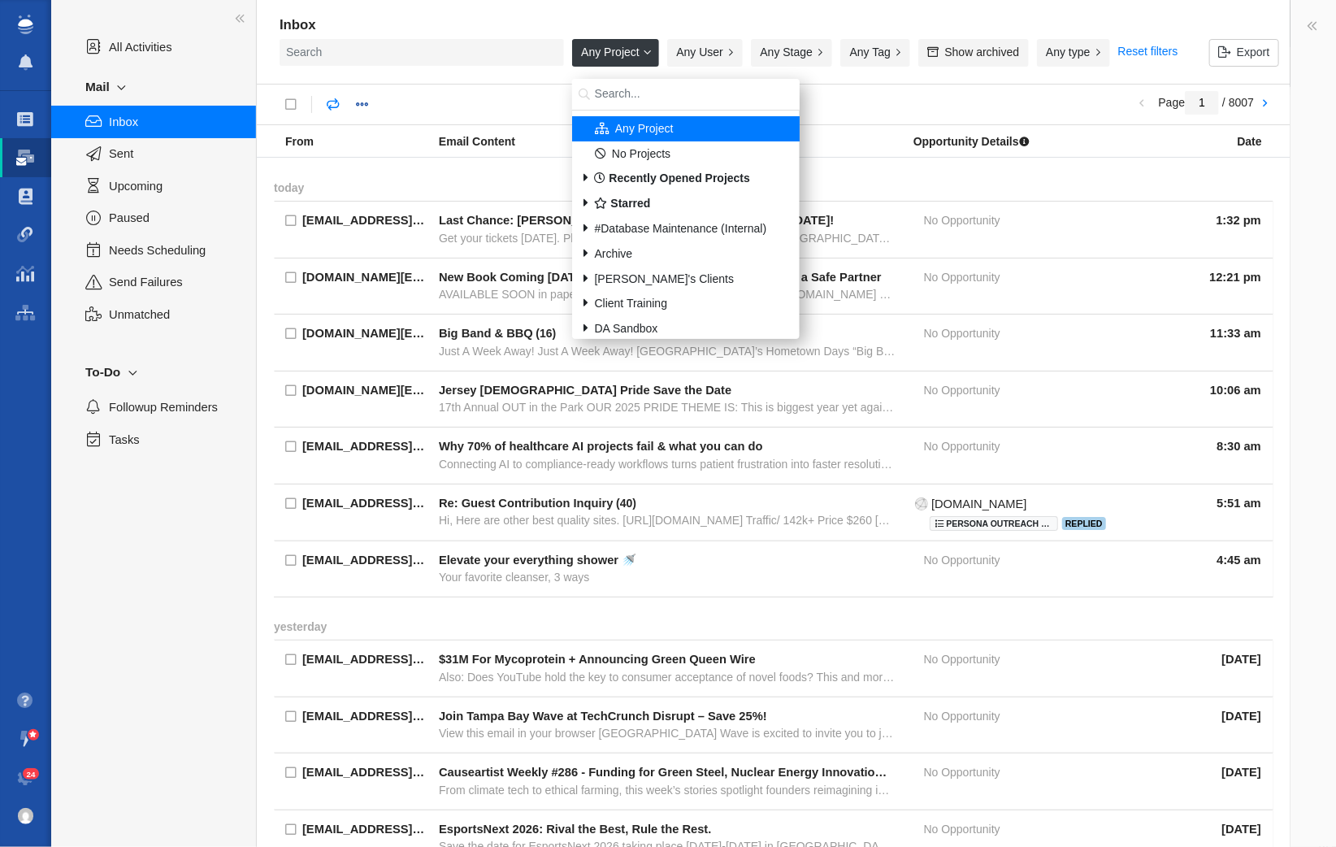
click at [629, 93] on input "search" at bounding box center [686, 95] width 228 height 32
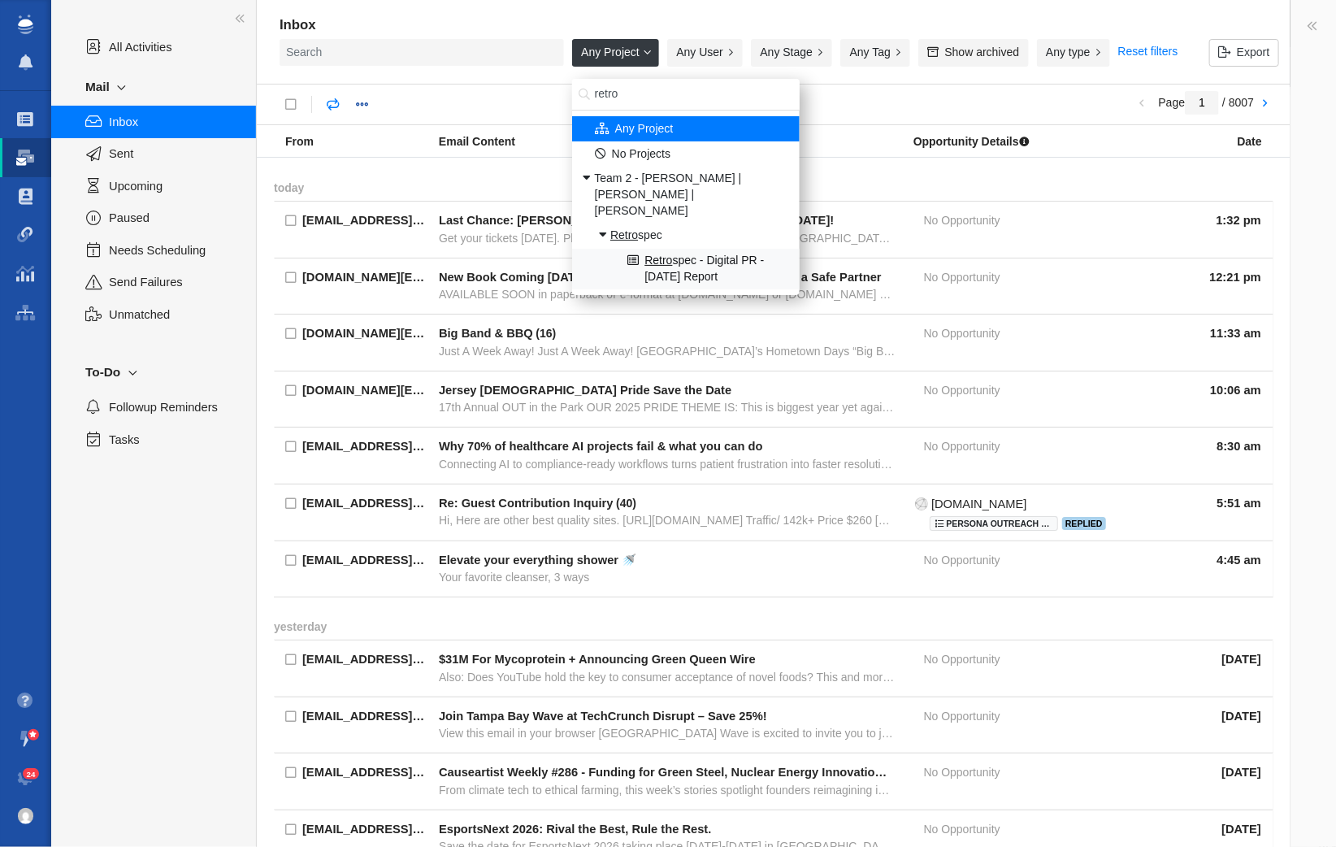
type input "retro"
click at [708, 253] on span "Retro spec - Digital PR - Labor Day Report" at bounding box center [716, 269] width 145 height 32
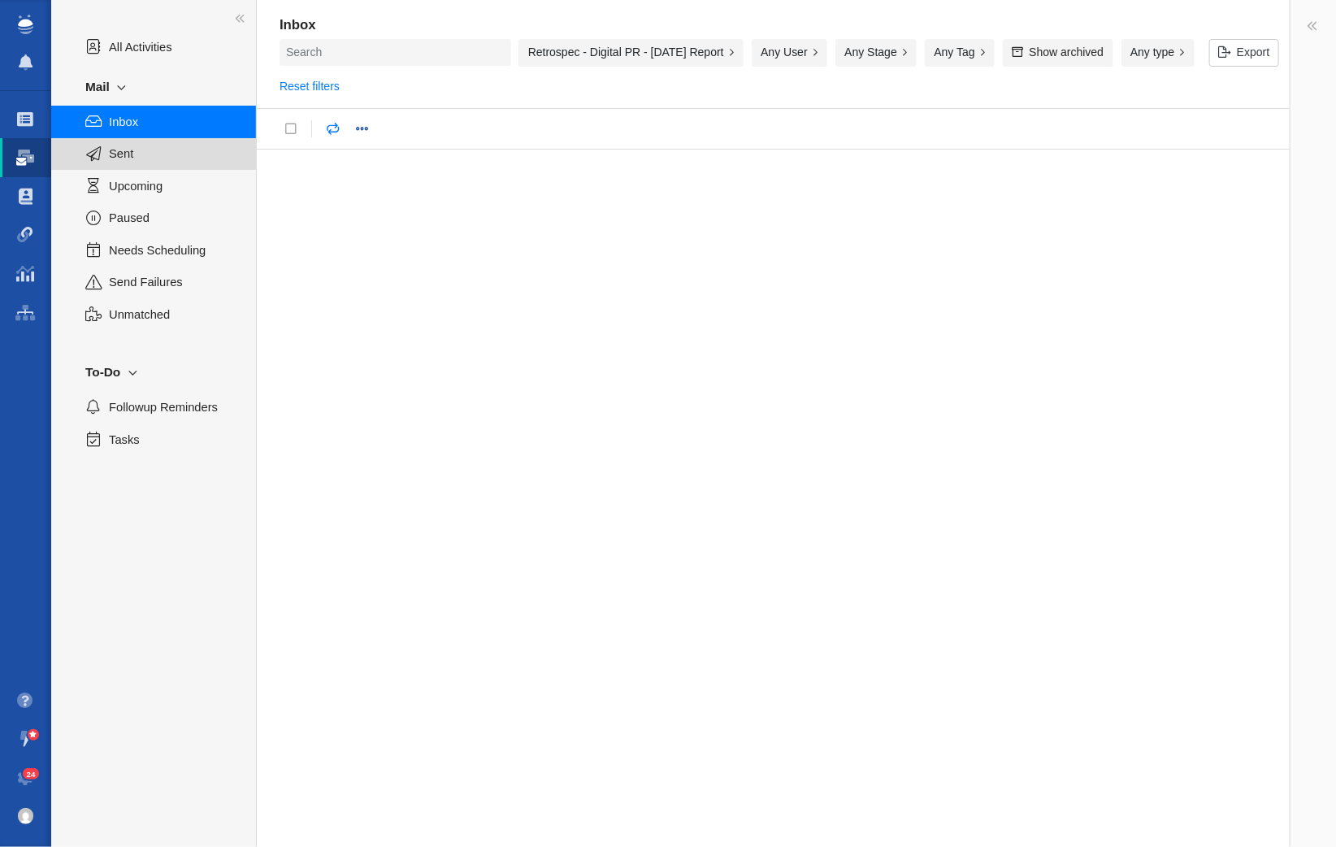
click at [184, 160] on span "Sent" at bounding box center [173, 154] width 129 height 18
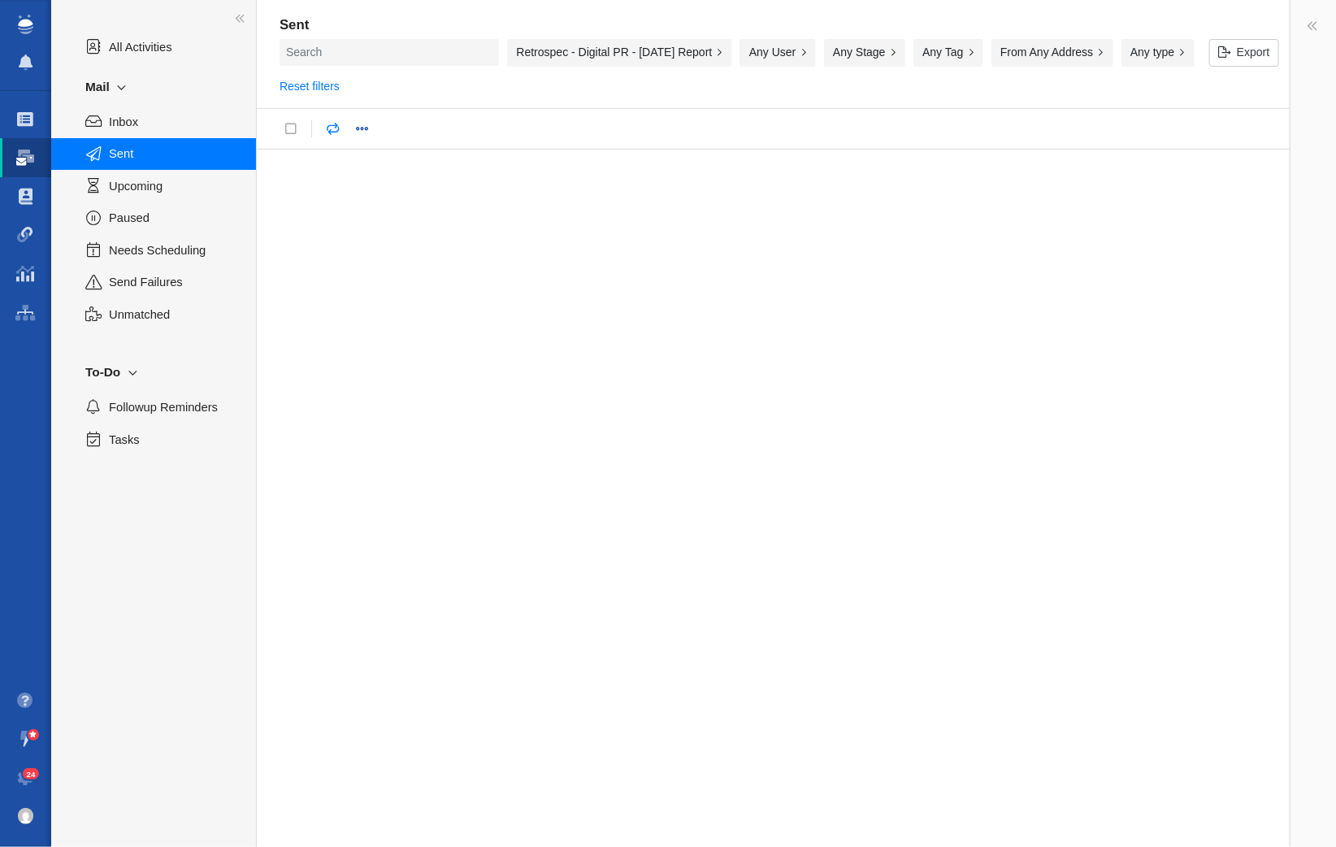
click at [615, 60] on div "Retrospec - Digital PR - [DATE] Report" at bounding box center [619, 53] width 225 height 28
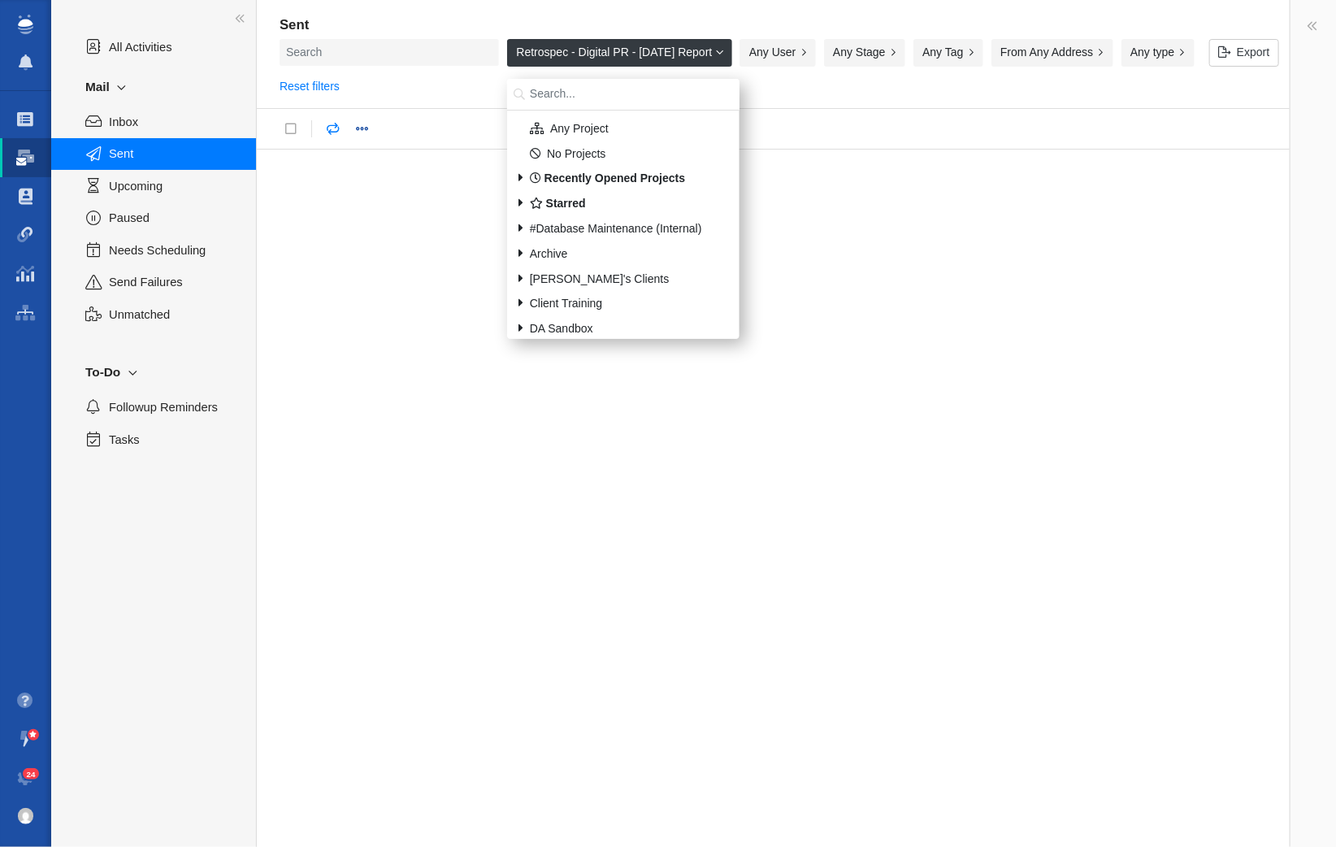
click at [806, 102] on div "Sent Export Retrospec - Digital PR - Labor Day Report Any Project No Projects R…" at bounding box center [774, 54] width 1034 height 109
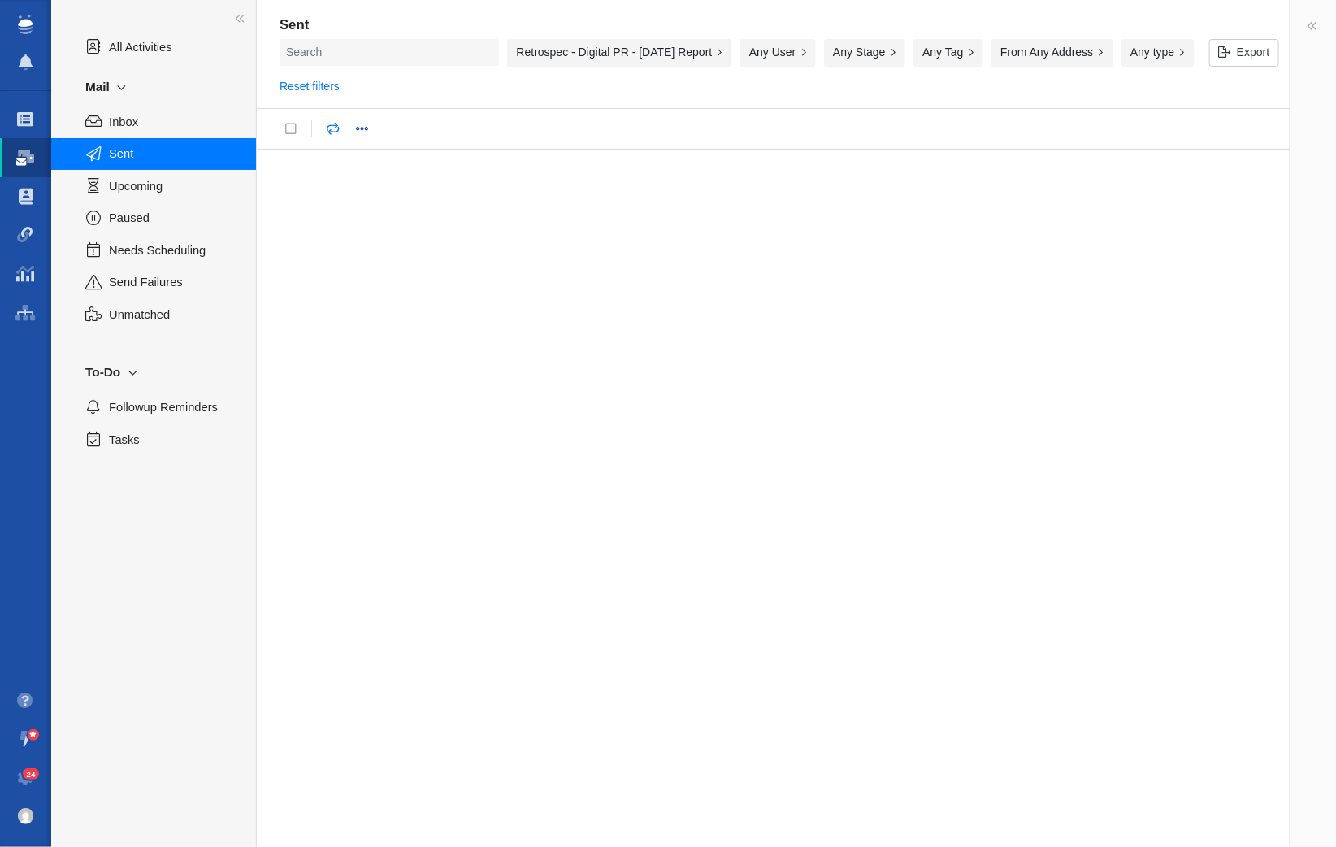
click at [710, 46] on div "Retrospec - Digital PR - [DATE] Report" at bounding box center [619, 53] width 225 height 28
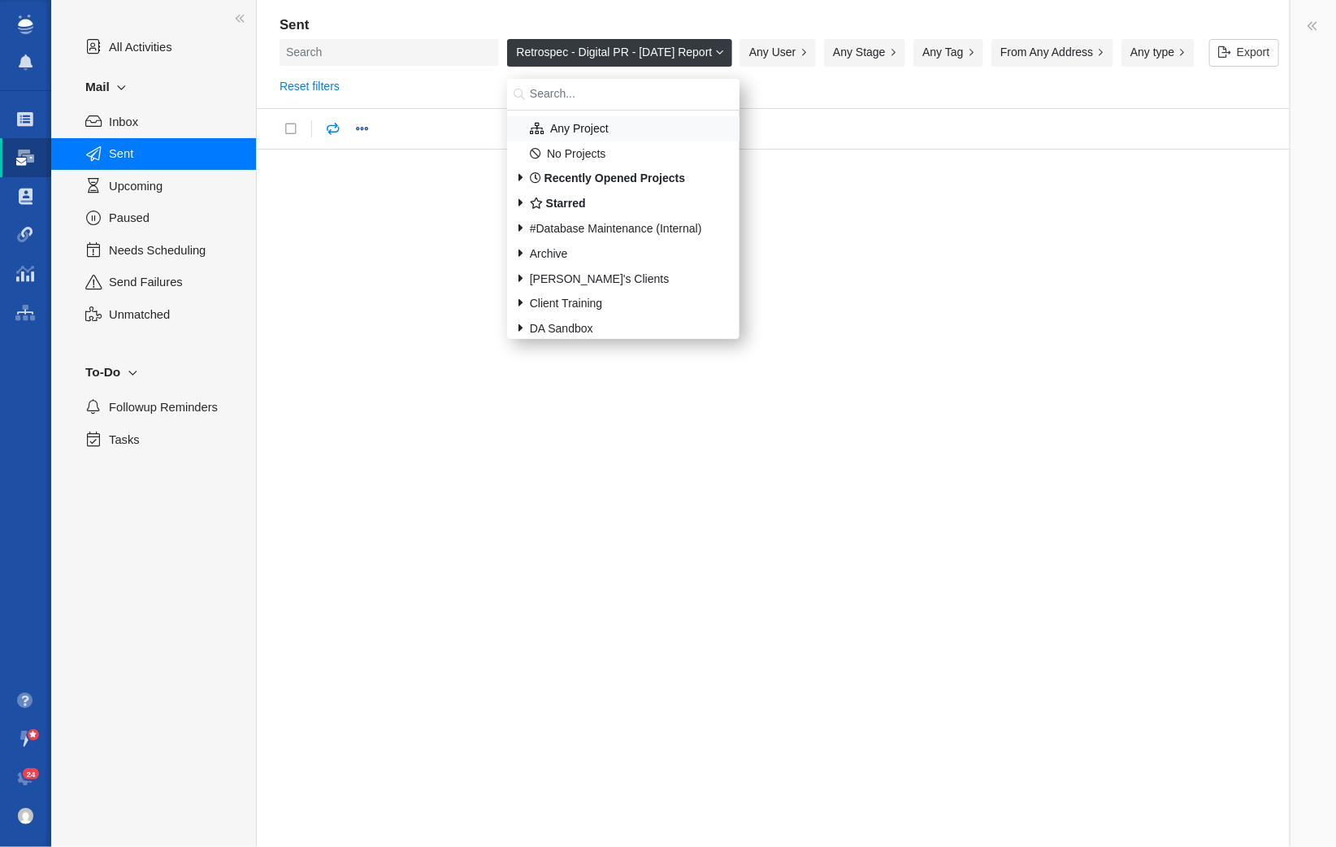
click at [597, 124] on div "Any Project" at bounding box center [624, 128] width 232 height 25
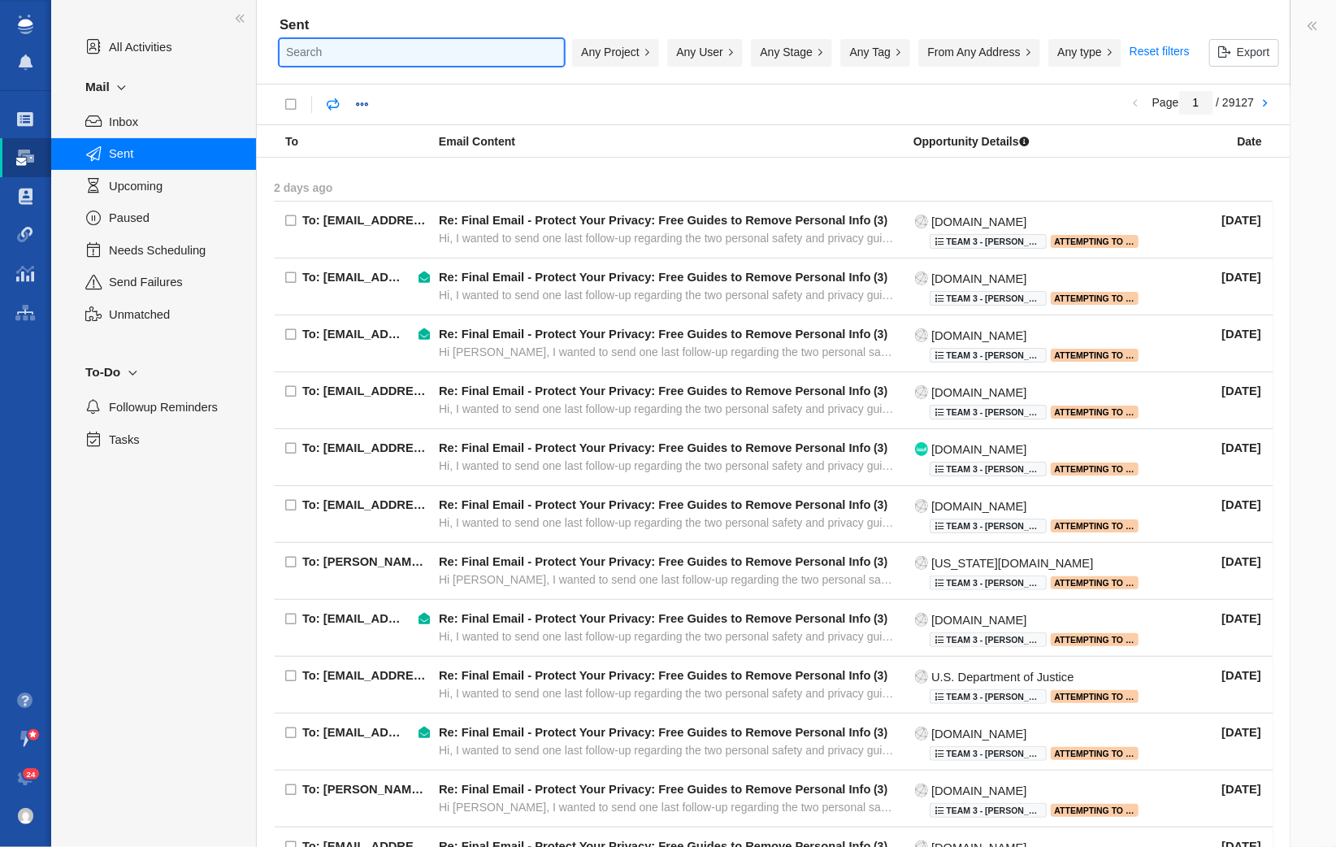
click at [480, 50] on input "text" at bounding box center [422, 52] width 284 height 27
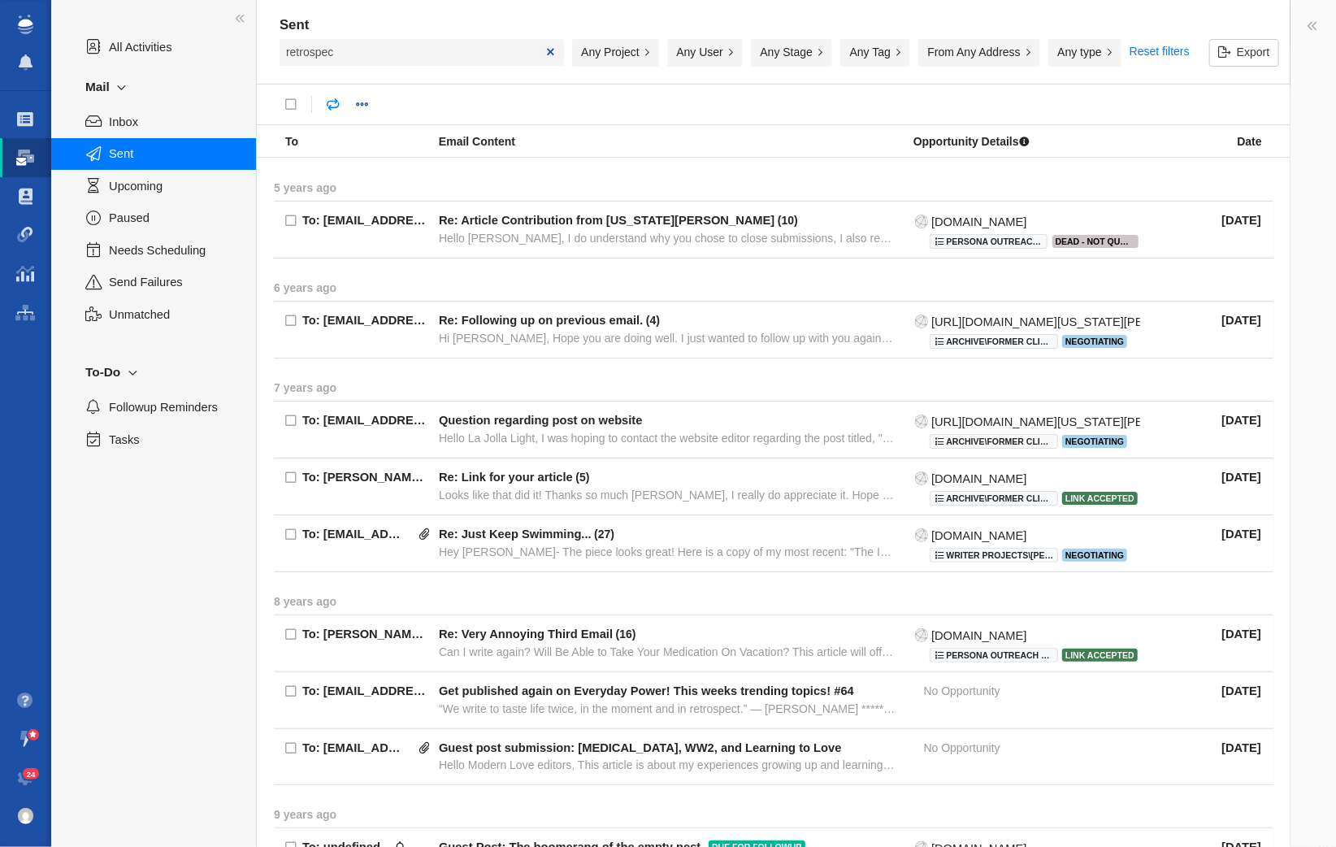
click at [432, 65] on div "retrospec" at bounding box center [422, 56] width 284 height 35
click at [429, 54] on input "retrospec" at bounding box center [422, 52] width 284 height 27
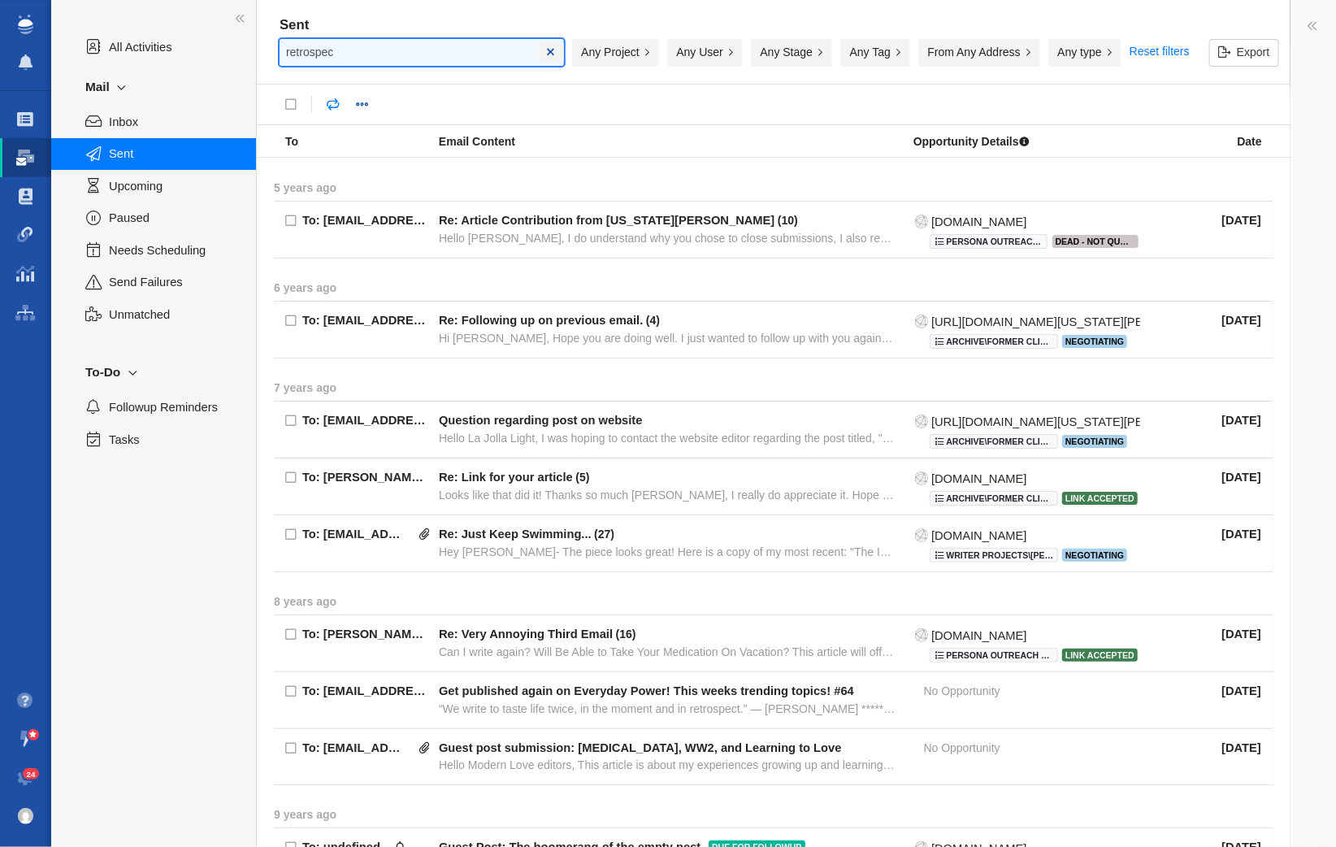
paste input "https://retrospec.com/blogs/news/the-labor-day-report"
type input "https://retrospec.com/blogs/news/the-labor-day-report"
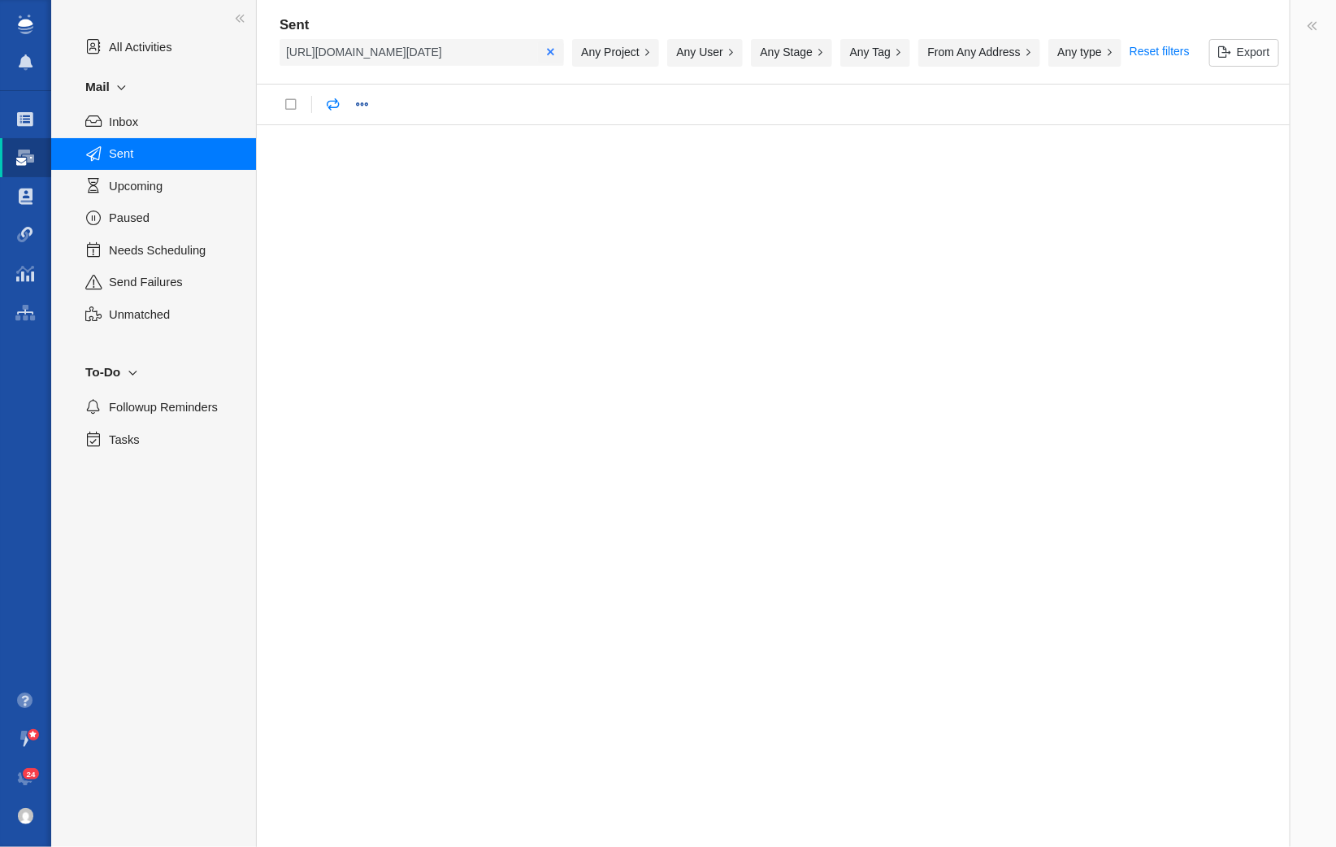
click at [551, 50] on link at bounding box center [551, 51] width 7 height 11
click at [22, 112] on span at bounding box center [26, 119] width 16 height 16
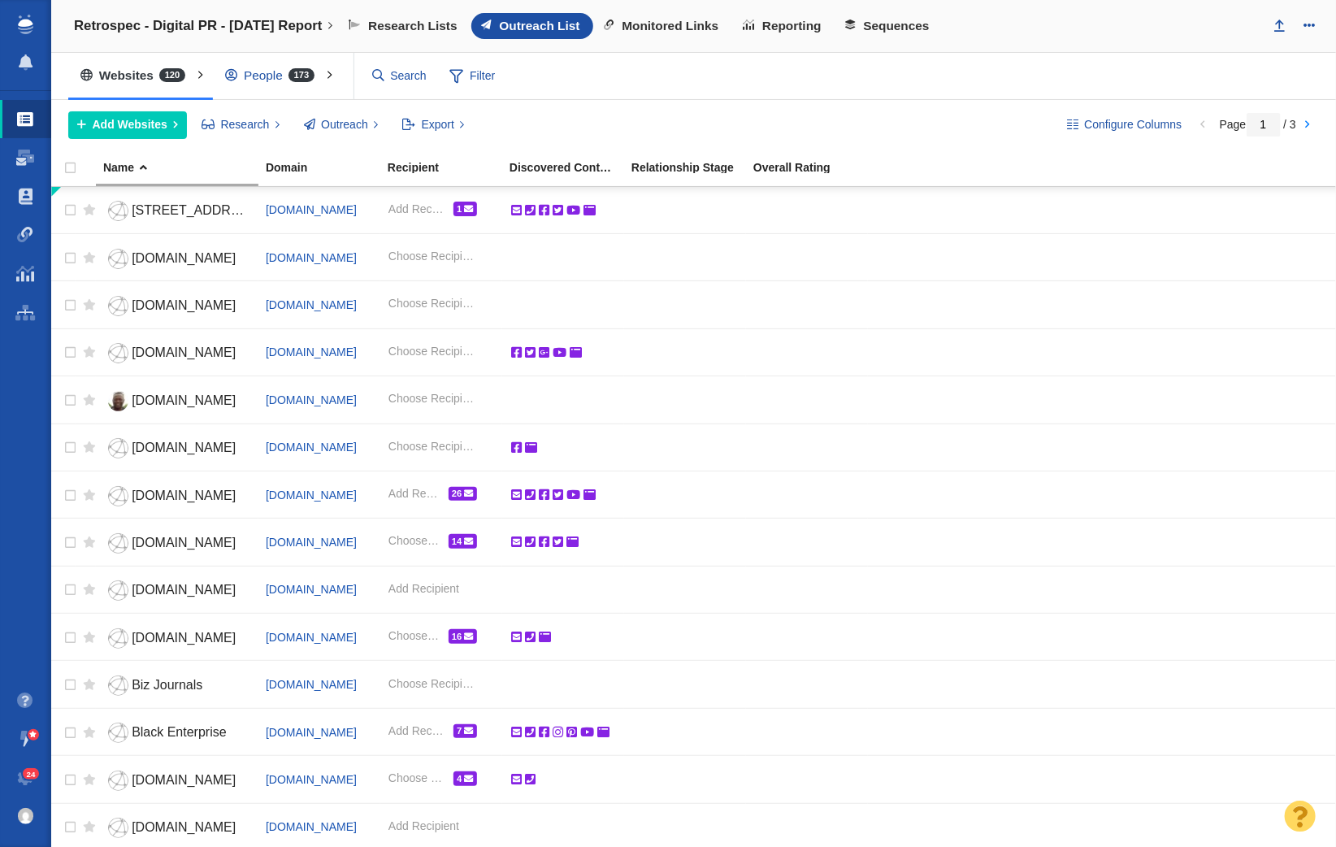
click at [314, 71] on div "People 173" at bounding box center [273, 75] width 121 height 37
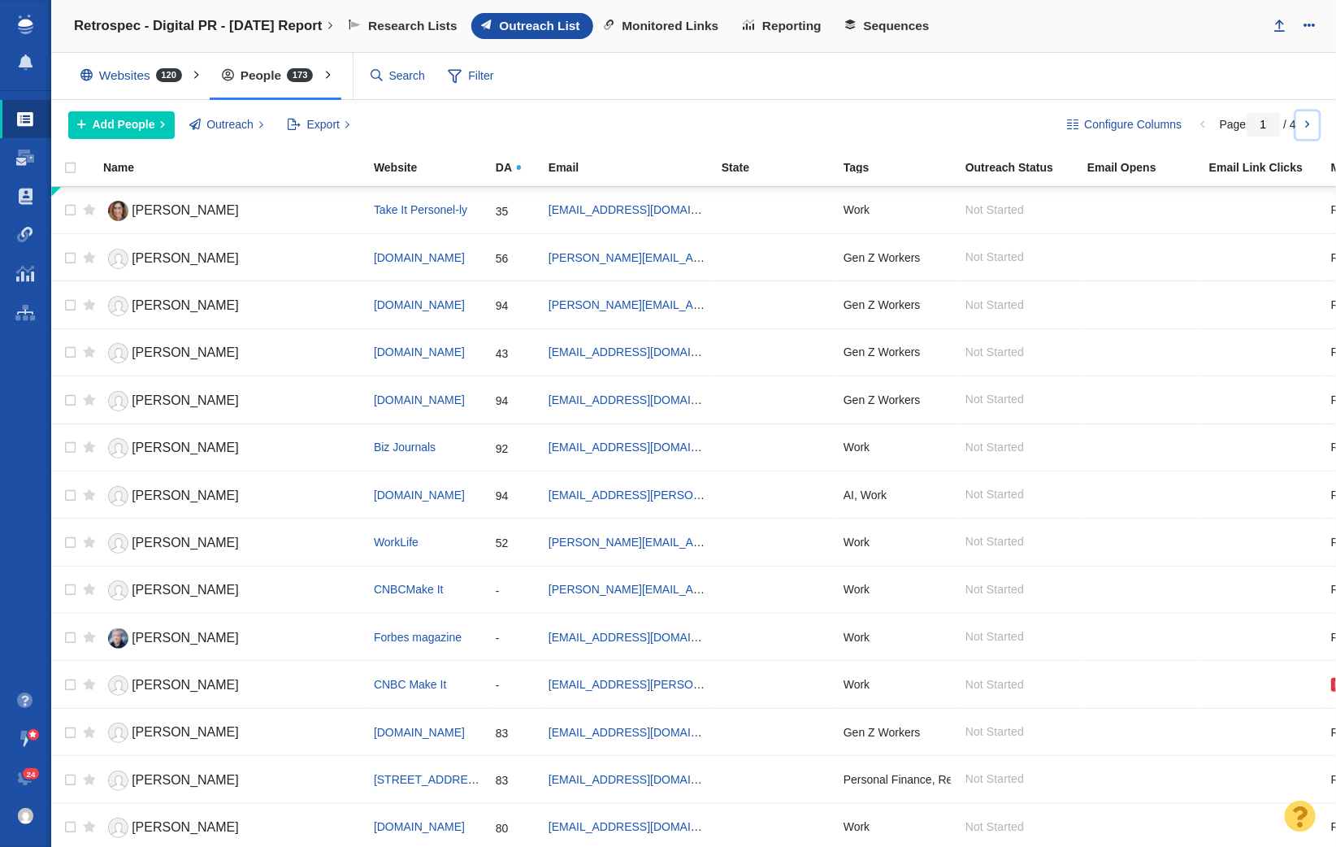
click at [1308, 119] on link at bounding box center [1307, 125] width 23 height 28
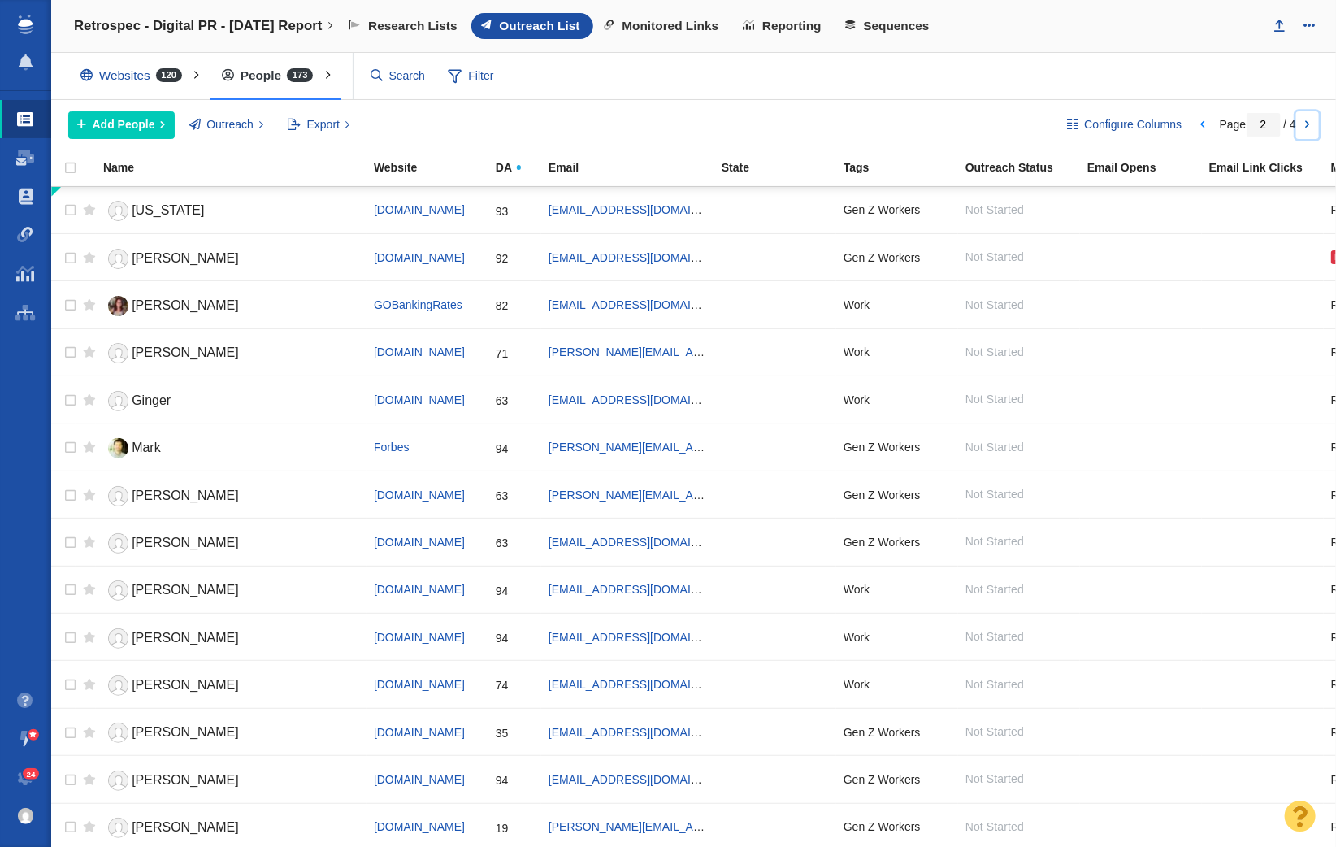
click at [1308, 119] on link at bounding box center [1307, 125] width 23 height 28
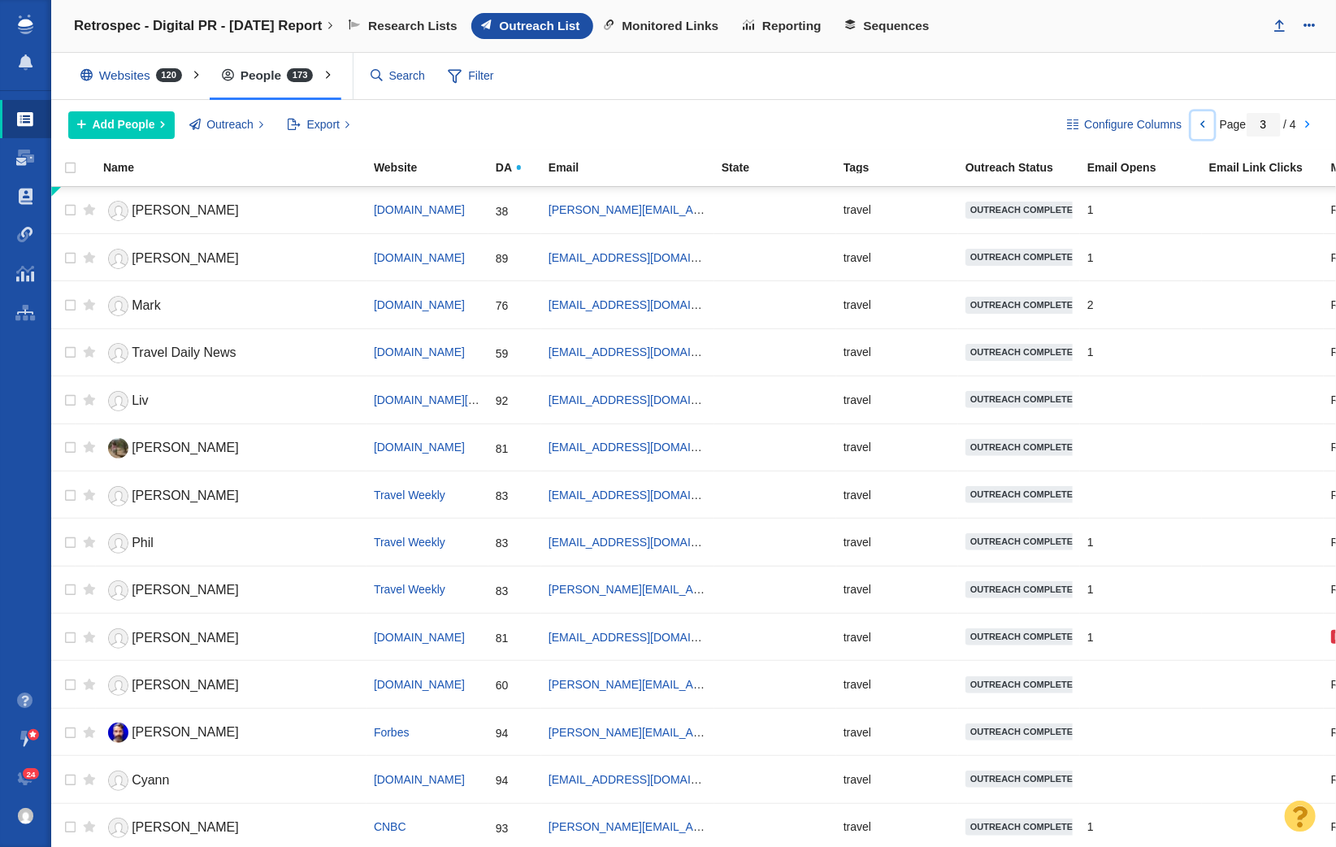
click at [1198, 126] on link at bounding box center [1202, 125] width 23 height 28
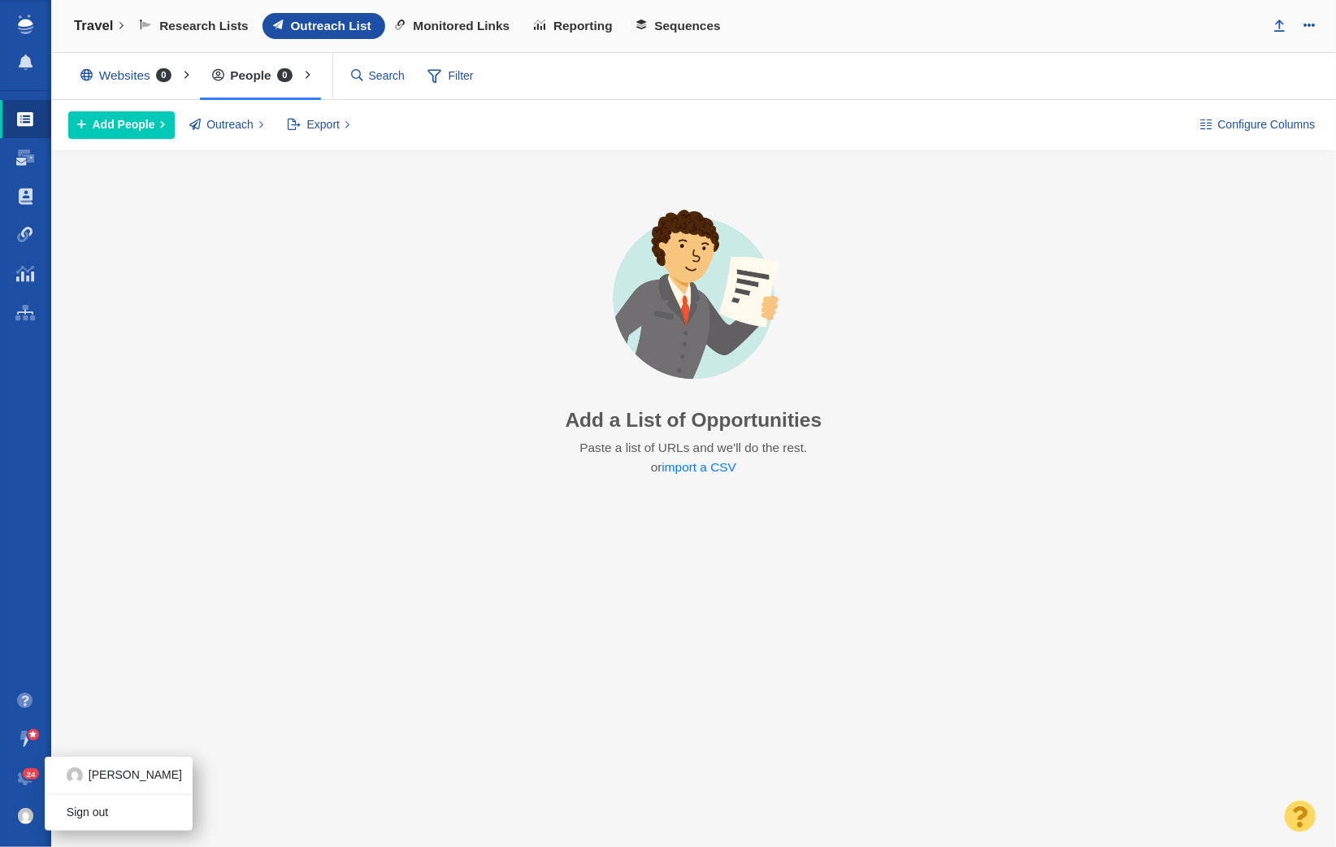
click at [33, 823] on span at bounding box center [26, 816] width 16 height 16
click at [62, 819] on link "Sign out" at bounding box center [118, 813] width 147 height 25
